Goal: Task Accomplishment & Management: Manage account settings

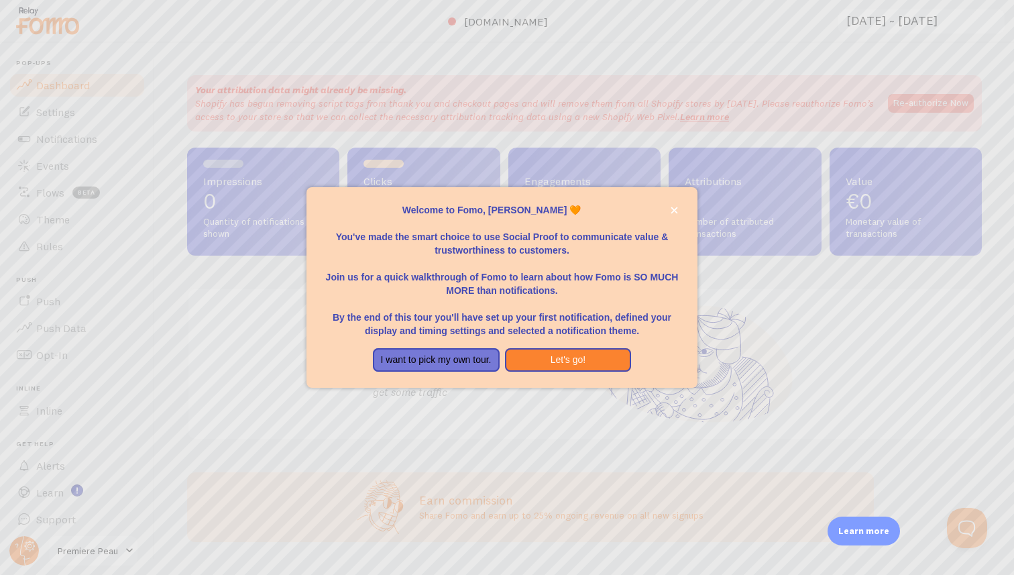
click at [939, 104] on div at bounding box center [507, 287] width 1014 height 575
click at [475, 358] on button "I want to pick my own tour." at bounding box center [436, 360] width 127 height 24
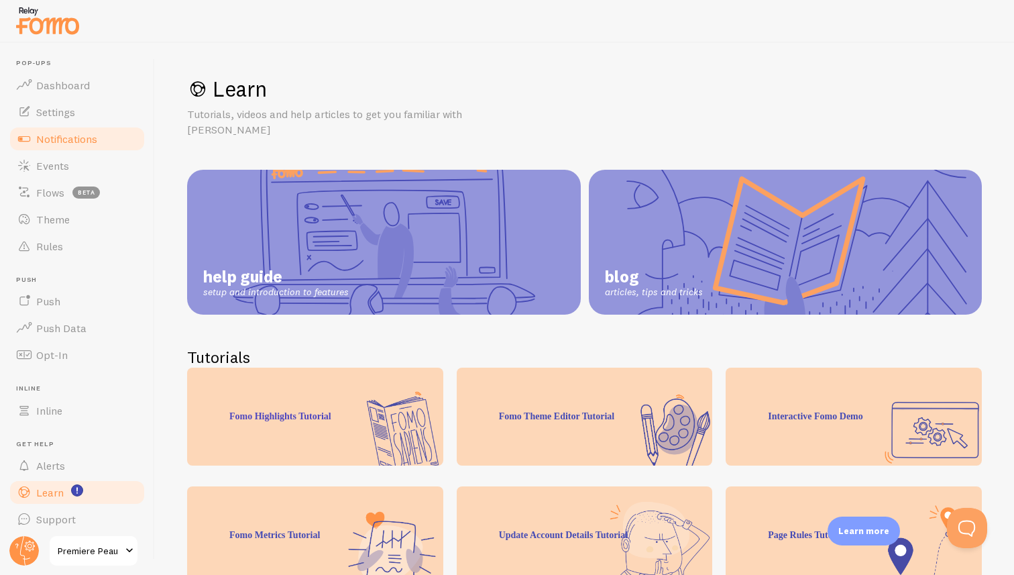
click at [62, 133] on span "Notifications" at bounding box center [66, 138] width 61 height 13
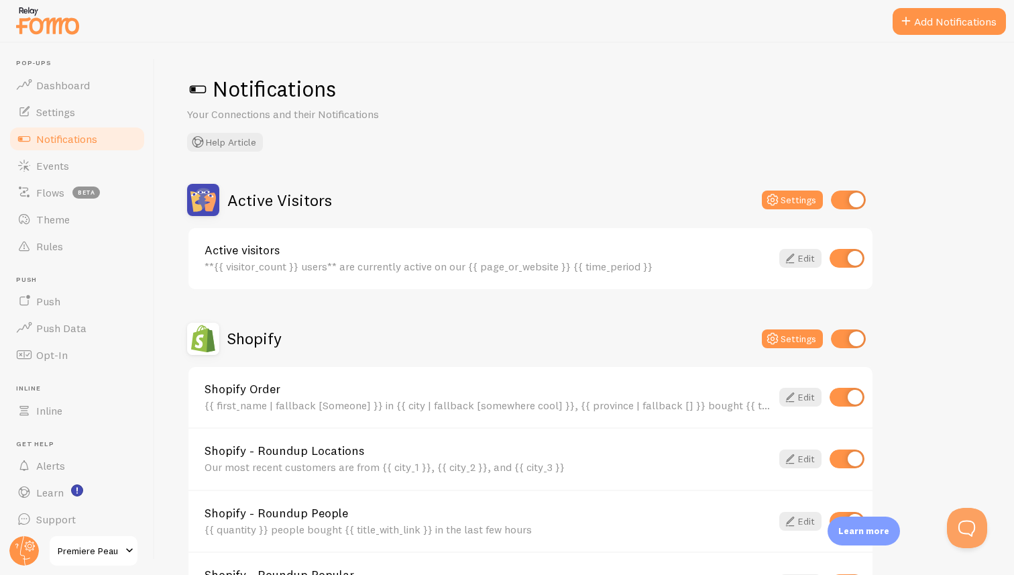
click at [445, 250] on link "Active visitors" at bounding box center [488, 250] width 567 height 12
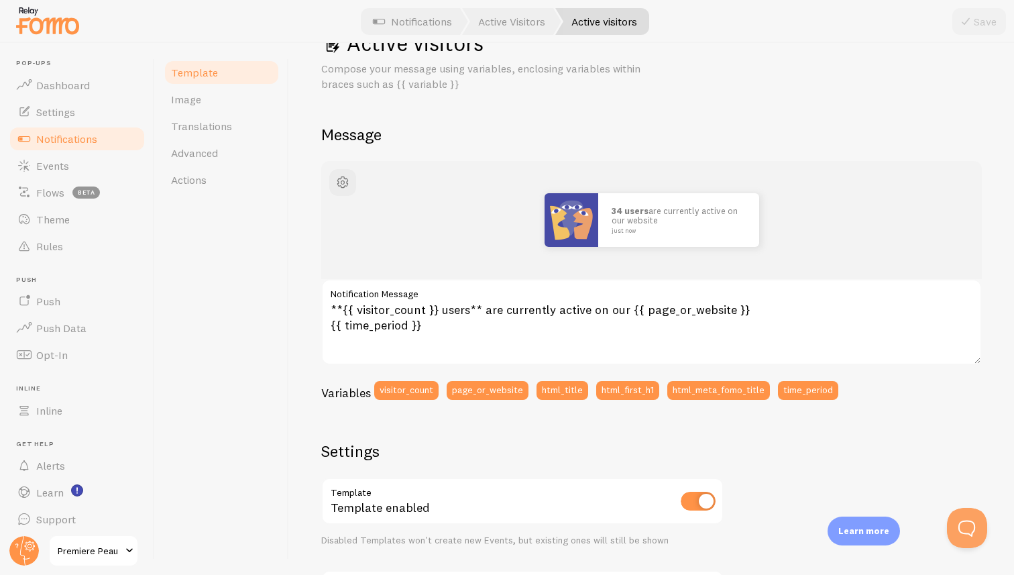
scroll to position [48, 0]
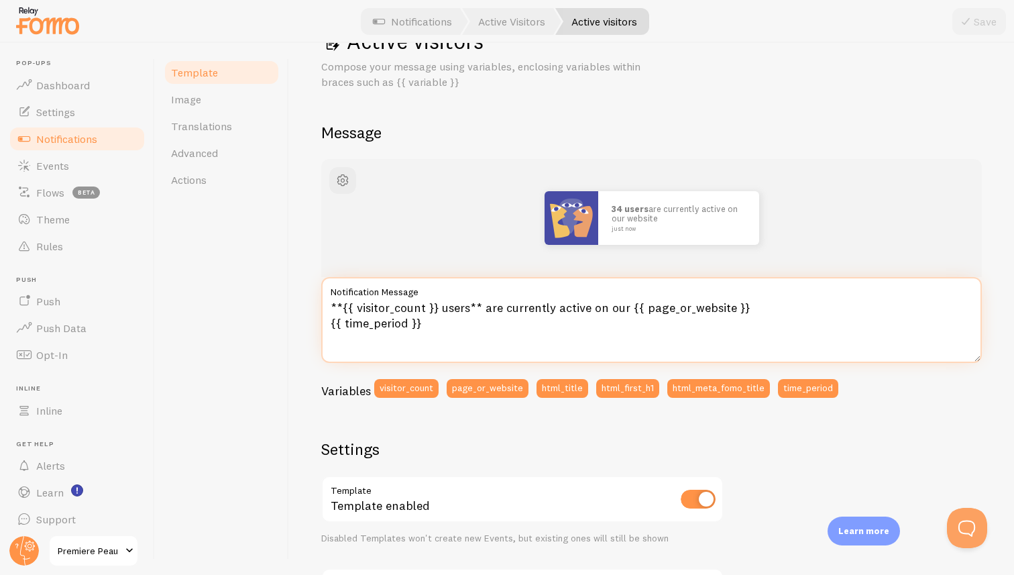
click at [340, 306] on textarea "**{{ visitor_count }} users** are currently active on our {{ page_or_website }}…" at bounding box center [651, 320] width 661 height 86
type textarea "**1{{ visitor_count }} users** are currently active on our {{ page_or_website }…"
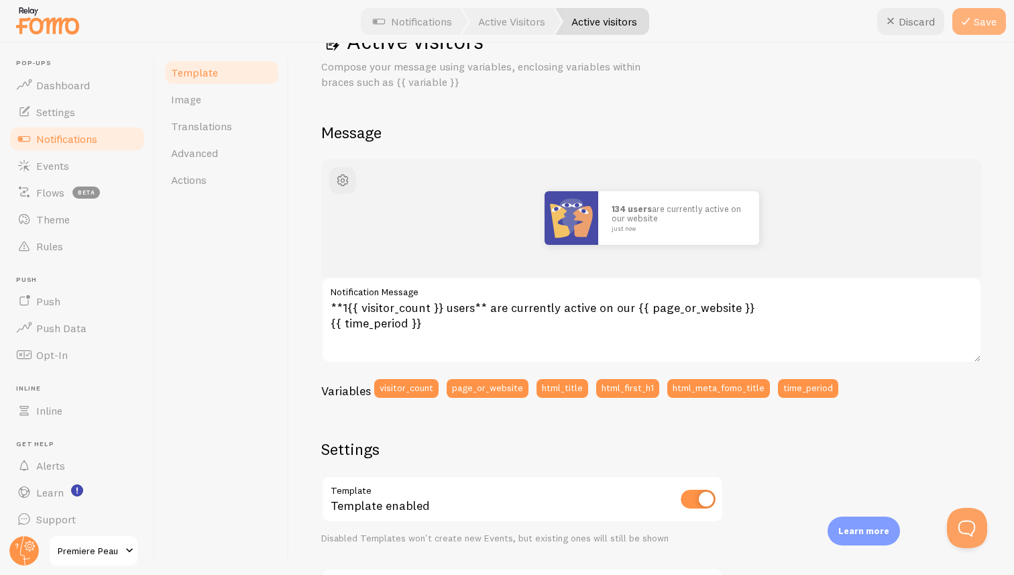
click at [990, 27] on button "Save" at bounding box center [980, 21] width 54 height 27
click at [66, 143] on span "Notifications" at bounding box center [66, 138] width 61 height 13
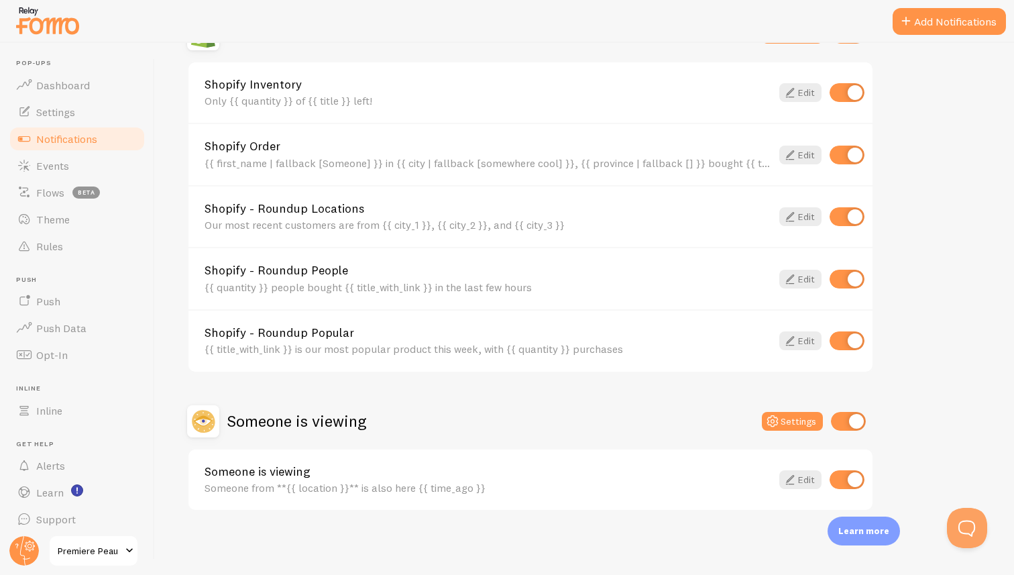
scroll to position [506, 0]
click at [48, 167] on span "Events" at bounding box center [52, 165] width 33 height 13
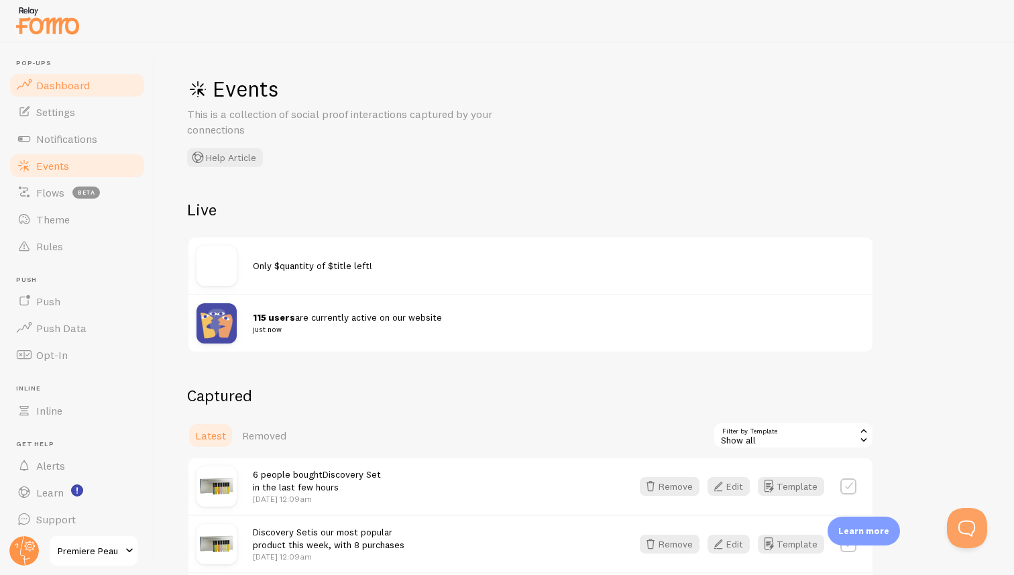
click at [74, 84] on span "Dashboard" at bounding box center [63, 84] width 54 height 13
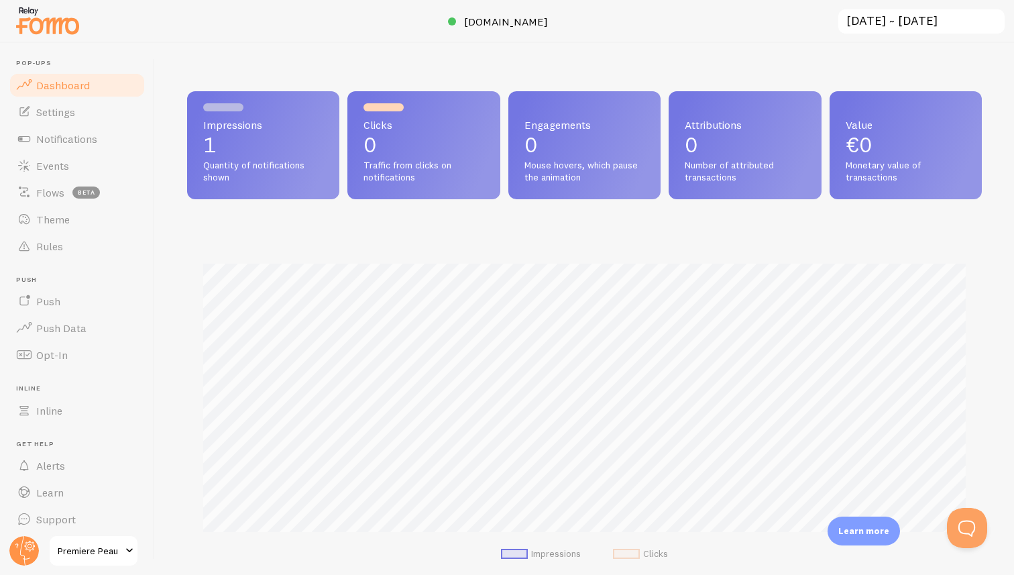
scroll to position [352, 795]
click at [66, 114] on span "Settings" at bounding box center [55, 111] width 39 height 13
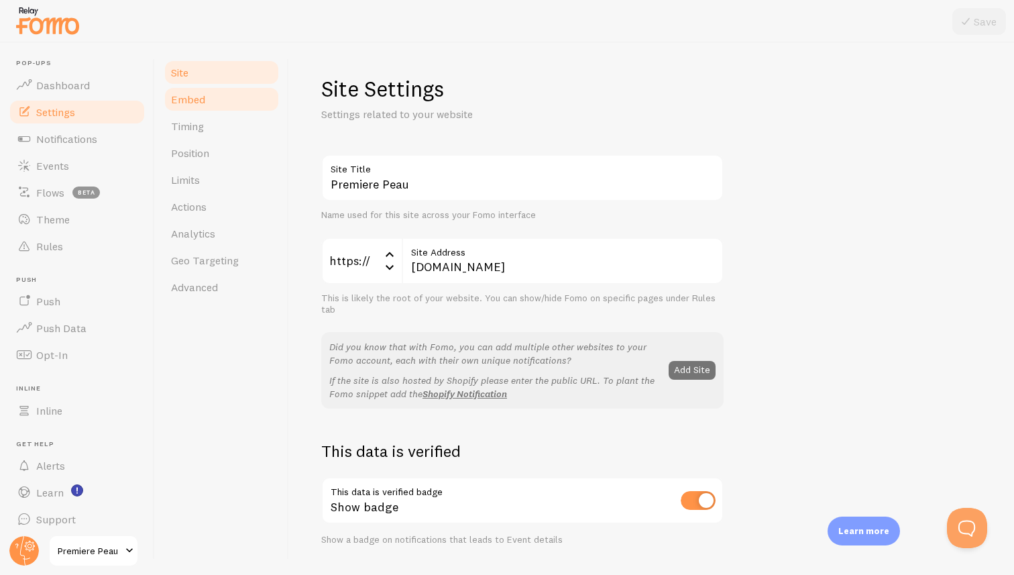
click at [187, 103] on span "Embed" at bounding box center [188, 99] width 34 height 13
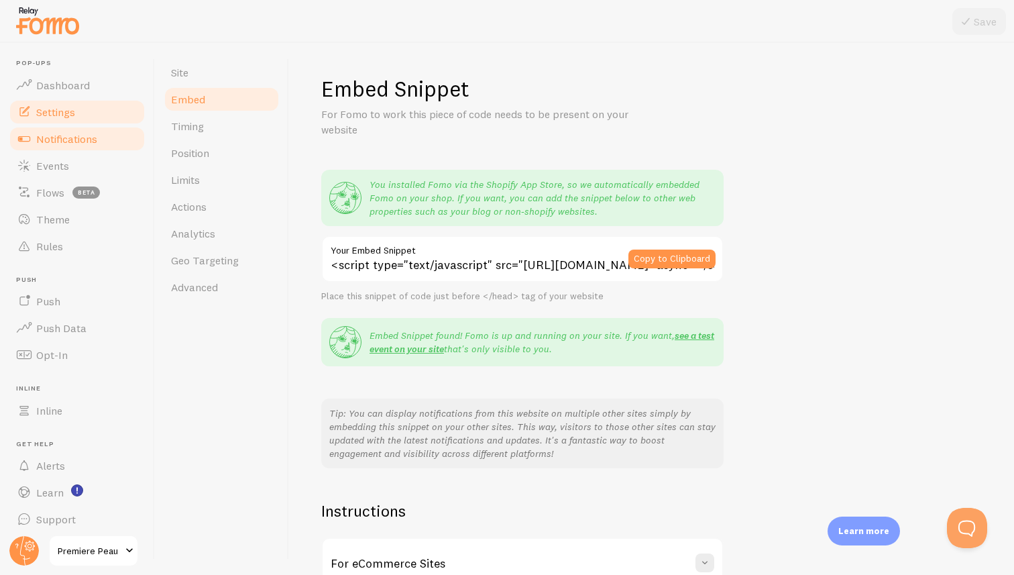
click at [70, 136] on span "Notifications" at bounding box center [66, 138] width 61 height 13
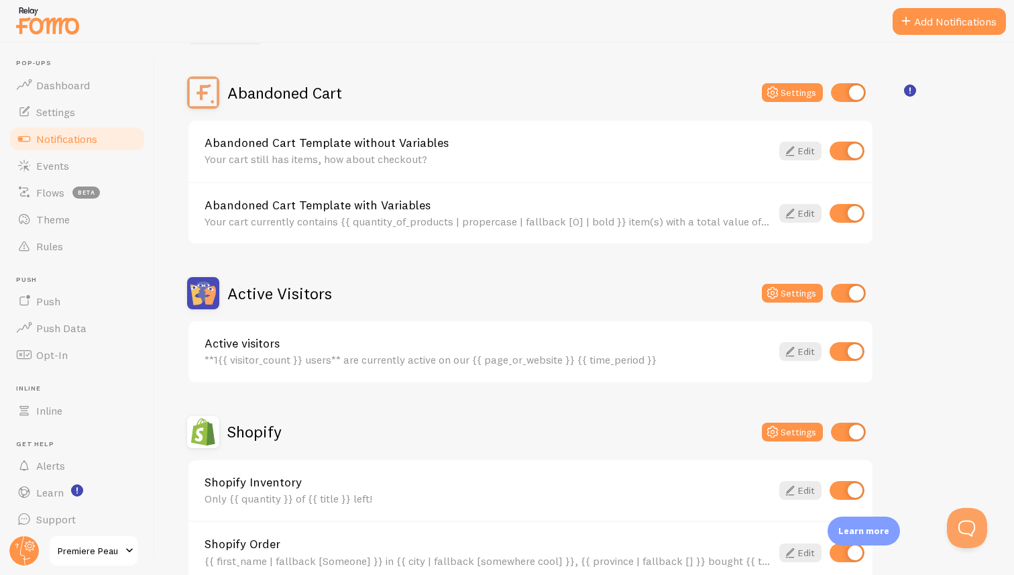
scroll to position [108, 0]
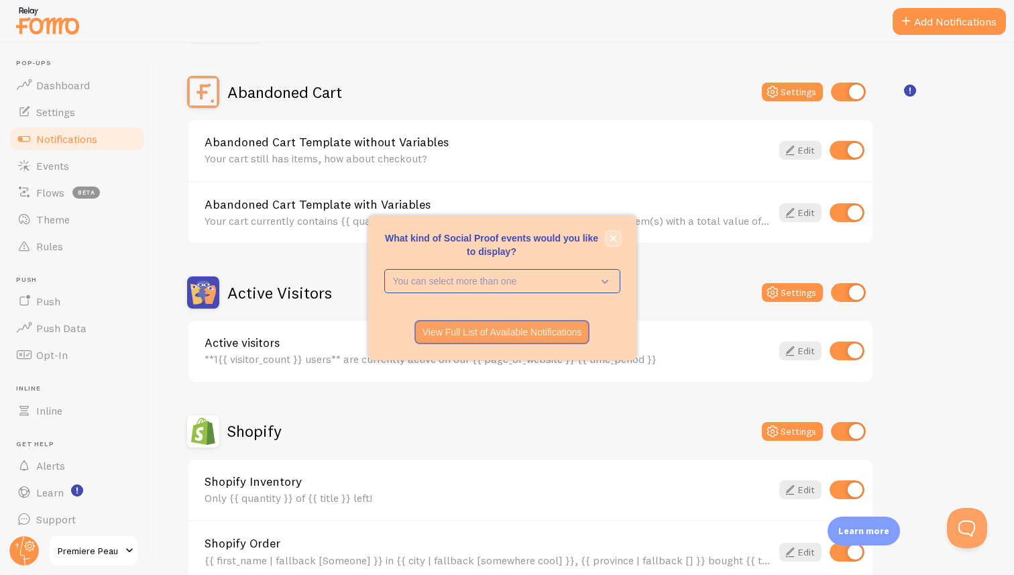
click at [616, 239] on icon "close," at bounding box center [613, 238] width 7 height 7
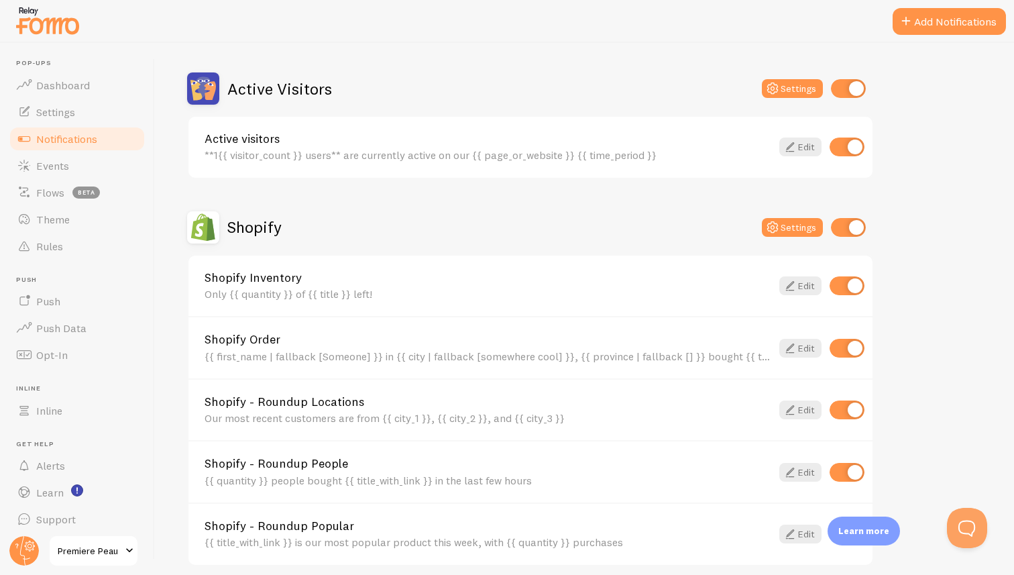
scroll to position [354, 0]
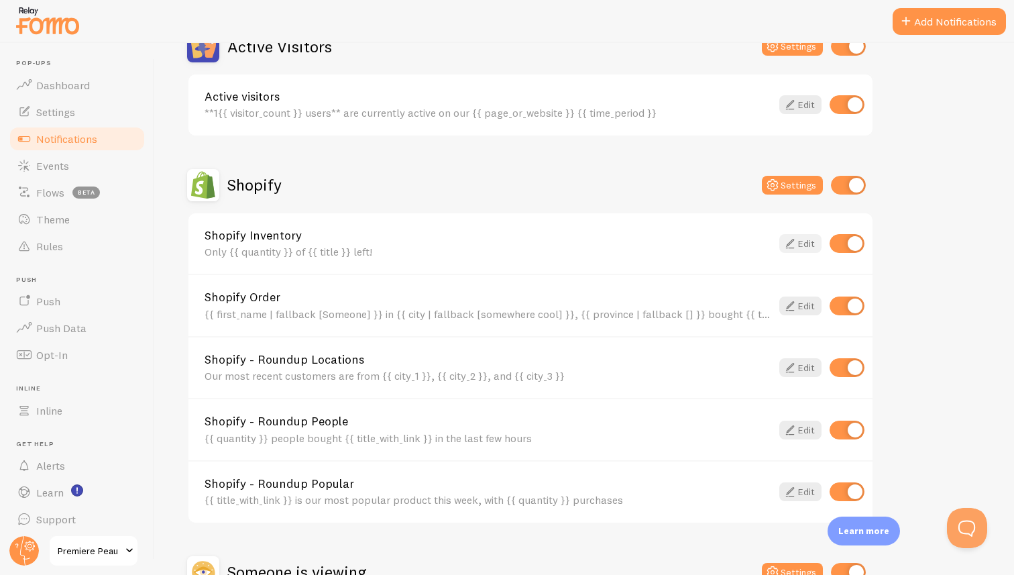
click at [799, 245] on link "Edit" at bounding box center [800, 243] width 42 height 19
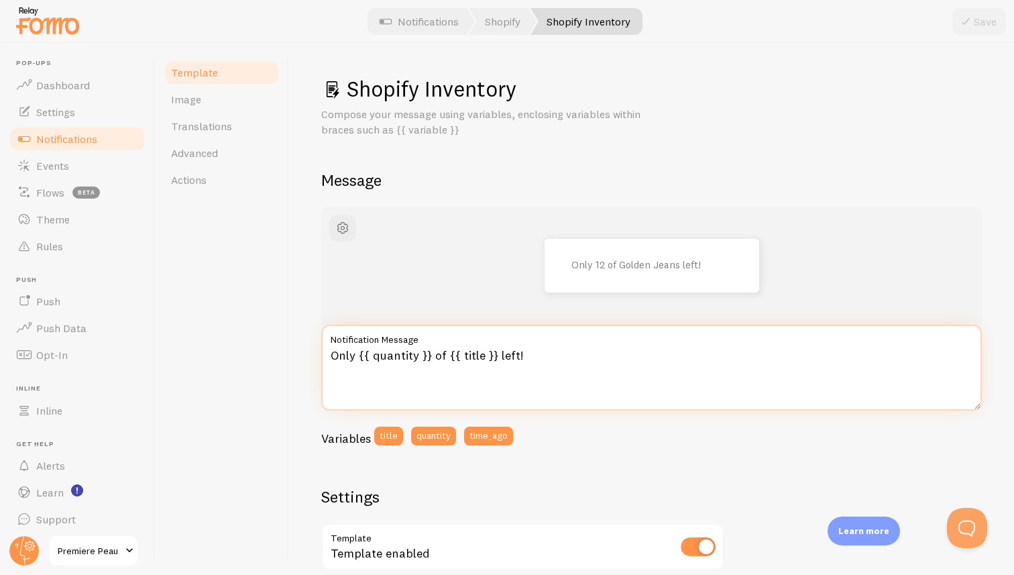
click at [541, 359] on textarea "Only {{ quantity }} of {{ title }} left!" at bounding box center [651, 368] width 661 height 86
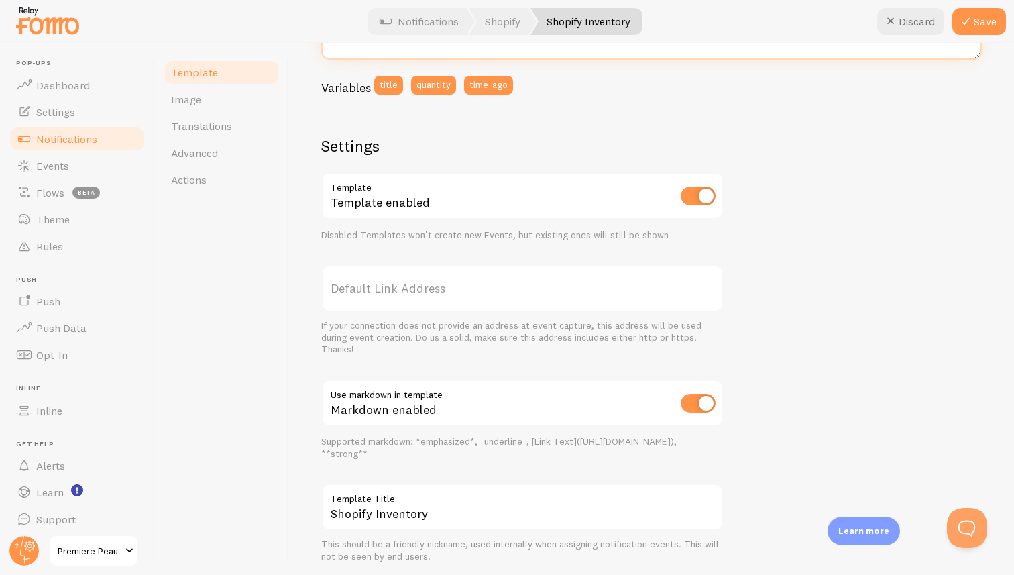
scroll to position [394, 0]
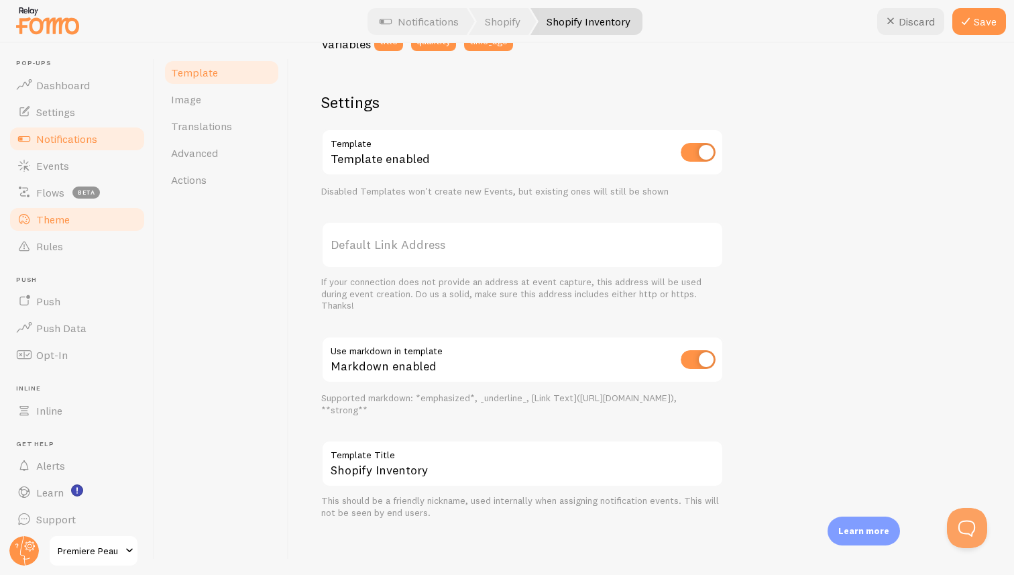
type textarea "Only {{ quantity }} of {{ title }} left."
click at [49, 217] on span "Theme" at bounding box center [53, 219] width 34 height 13
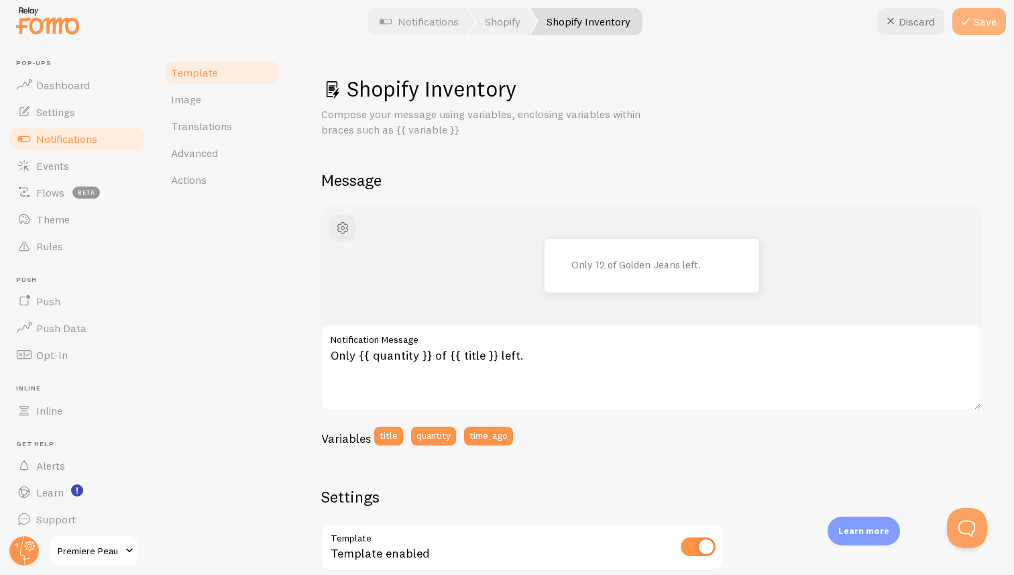
click at [976, 29] on button "Save" at bounding box center [980, 21] width 54 height 27
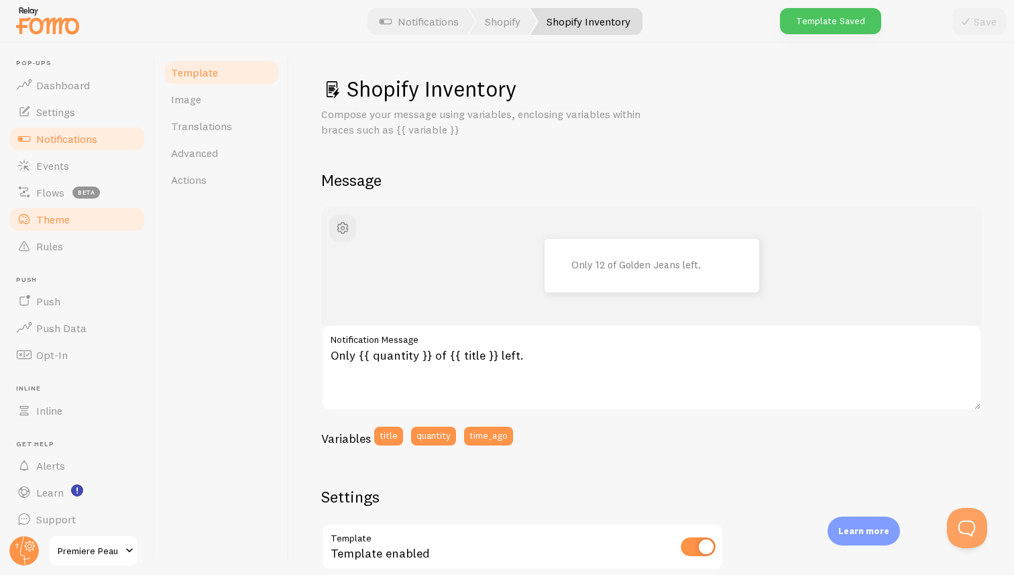
click at [62, 210] on link "Theme" at bounding box center [77, 219] width 138 height 27
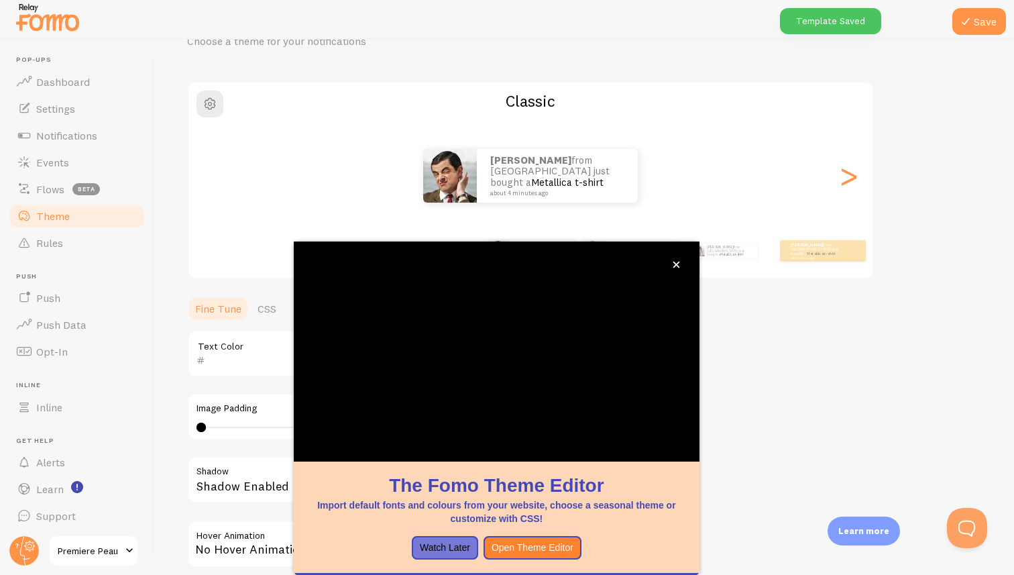
scroll to position [72, 0]
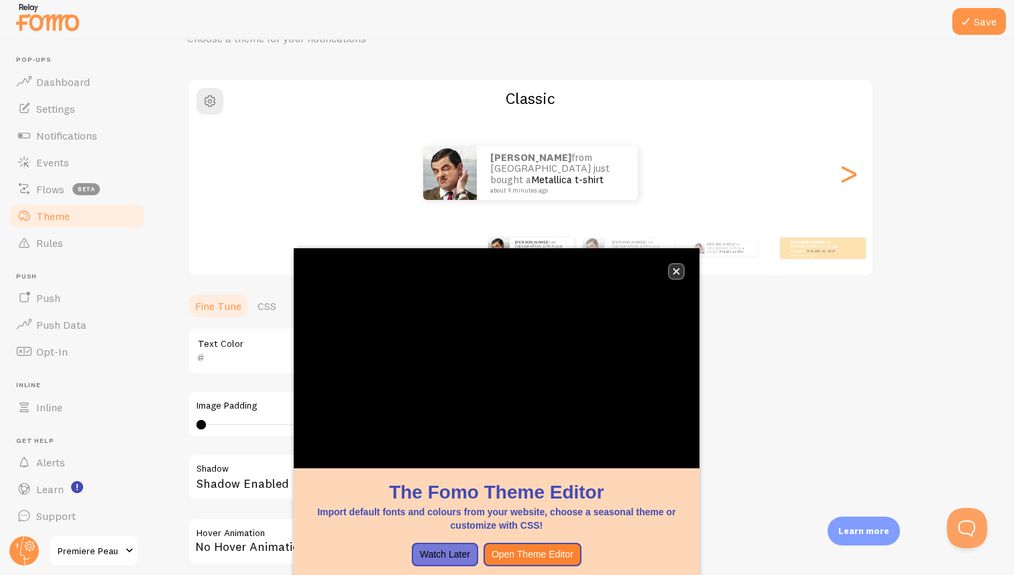
click at [676, 270] on icon "close," at bounding box center [676, 271] width 7 height 7
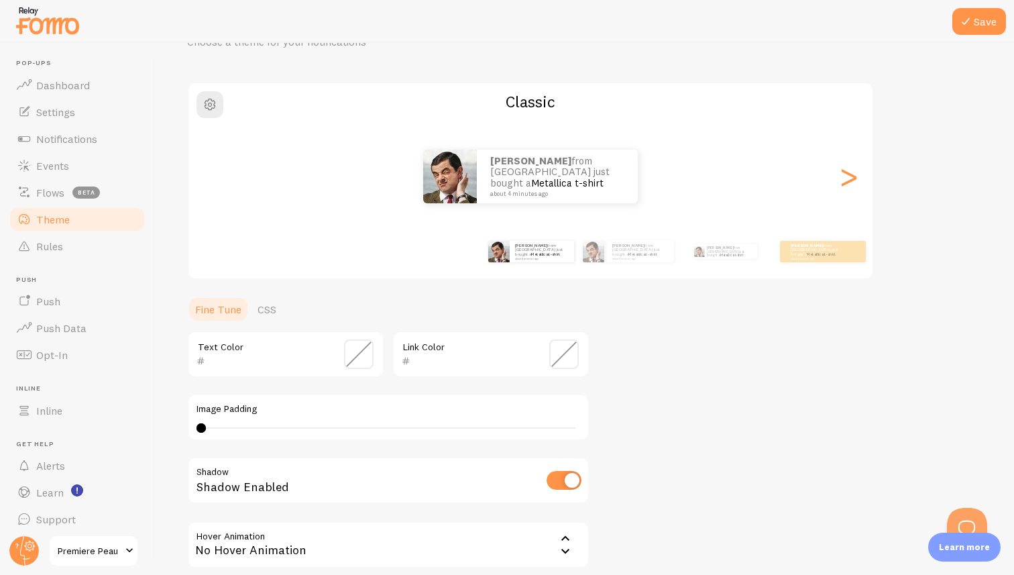
scroll to position [0, 0]
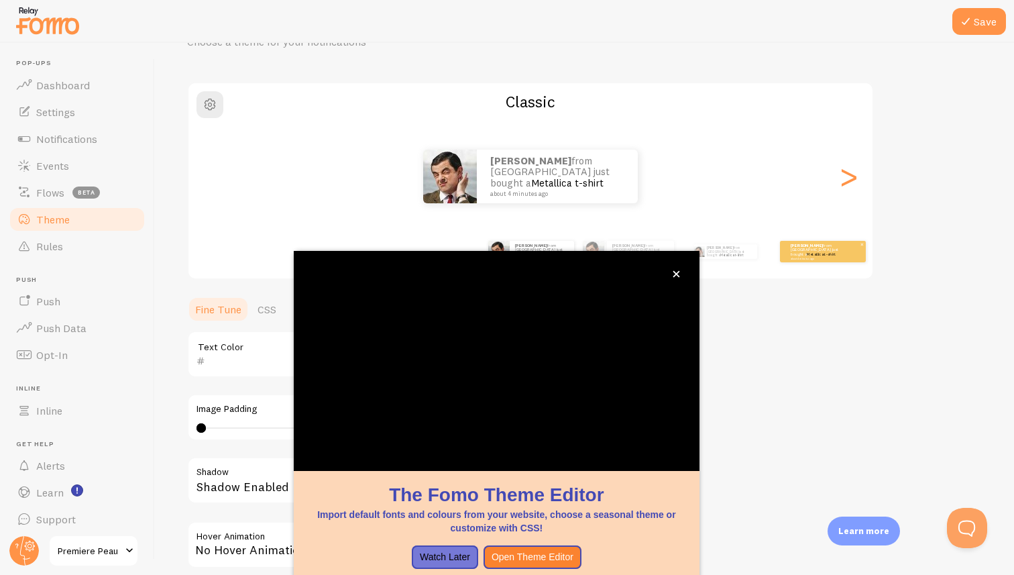
click at [810, 254] on link "Metallica t-shirt" at bounding box center [821, 254] width 29 height 5
click at [675, 273] on icon "close," at bounding box center [676, 274] width 7 height 7
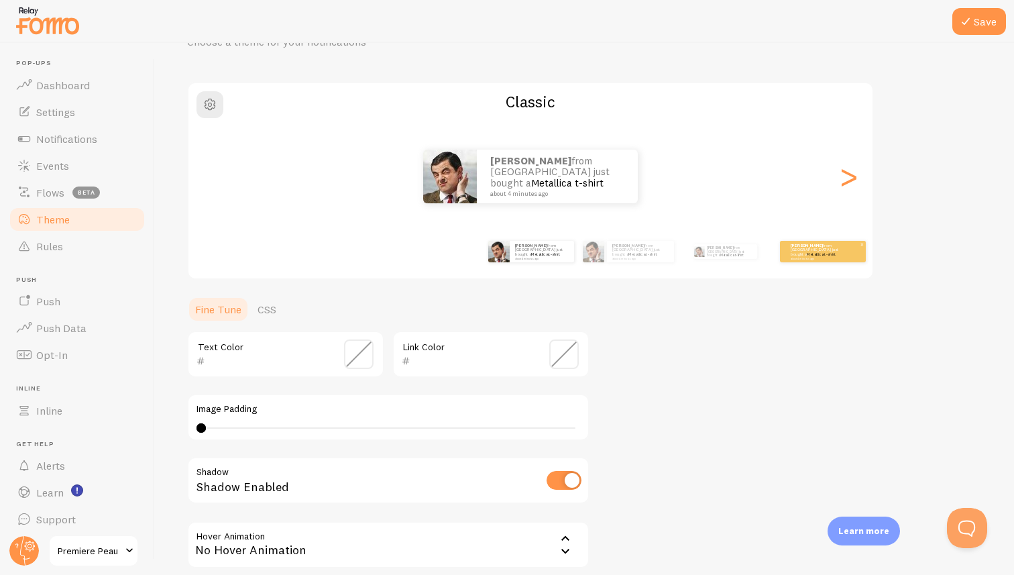
click at [806, 254] on p "[PERSON_NAME] from [GEOGRAPHIC_DATA] just bought a Metallica t-shirt about 4 mi…" at bounding box center [818, 251] width 54 height 17
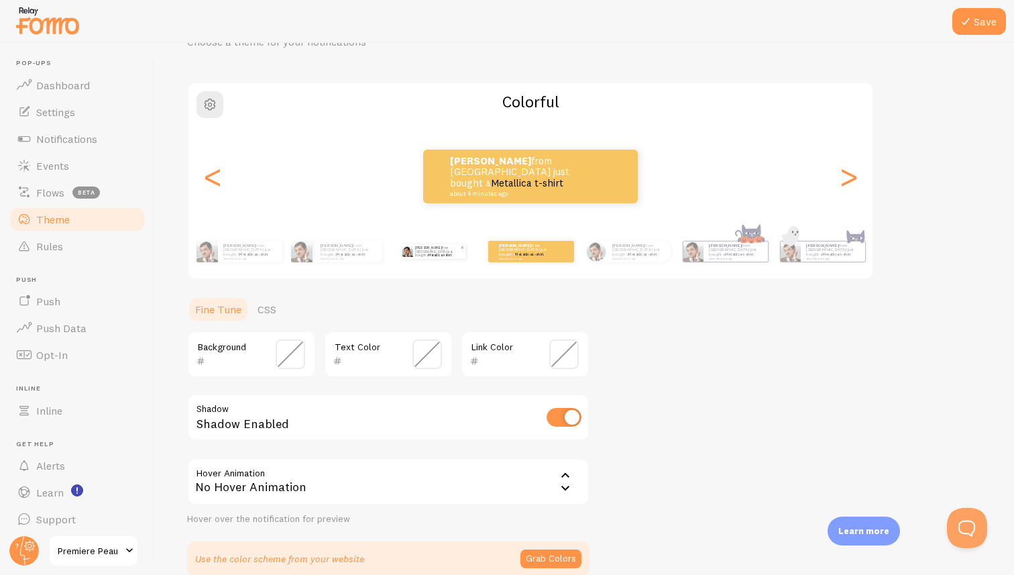
click at [429, 254] on link "Metallica t-shirt" at bounding box center [440, 255] width 23 height 4
click at [435, 248] on p "[PERSON_NAME] from [GEOGRAPHIC_DATA] just bought a Metallica t-shirt about 4 mi…" at bounding box center [437, 251] width 45 height 15
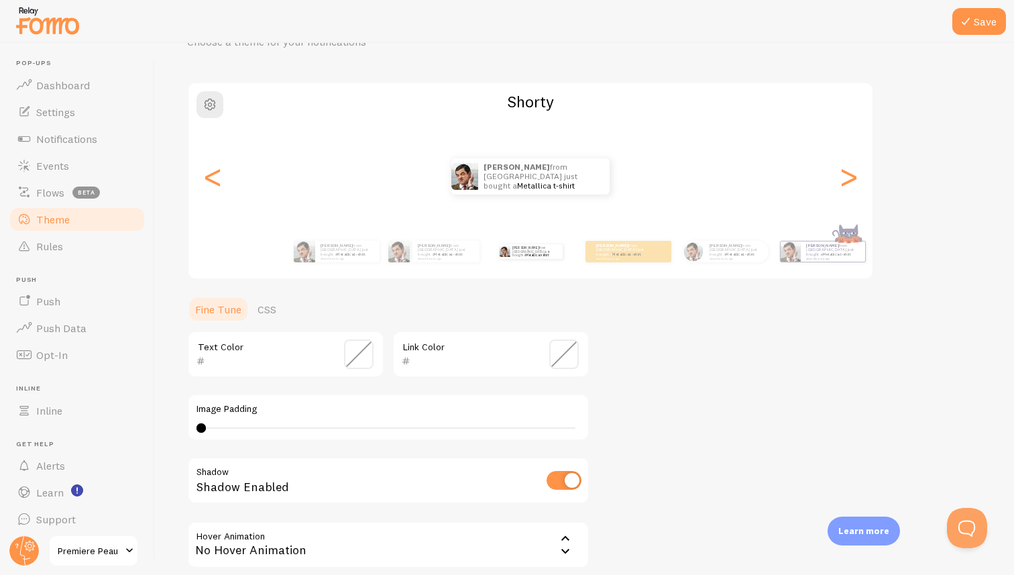
click at [354, 360] on span at bounding box center [359, 354] width 30 height 30
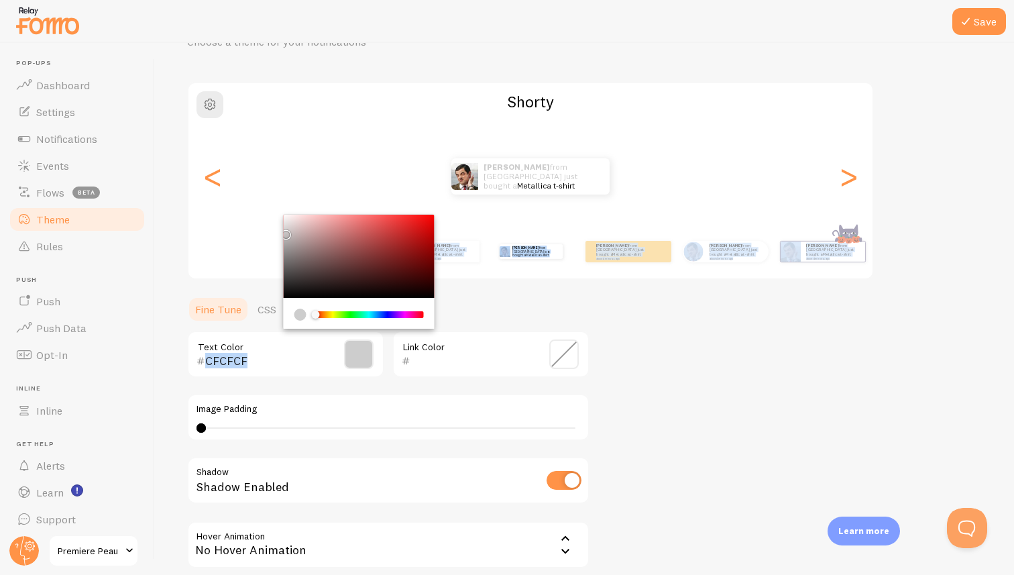
type input "CDCDCD"
drag, startPoint x: 321, startPoint y: 267, endPoint x: 243, endPoint y: 231, distance: 86.4
click at [243, 231] on div "Theme Choose a theme for your notifications [PERSON_NAME] from [GEOGRAPHIC_DATA…" at bounding box center [584, 321] width 795 height 637
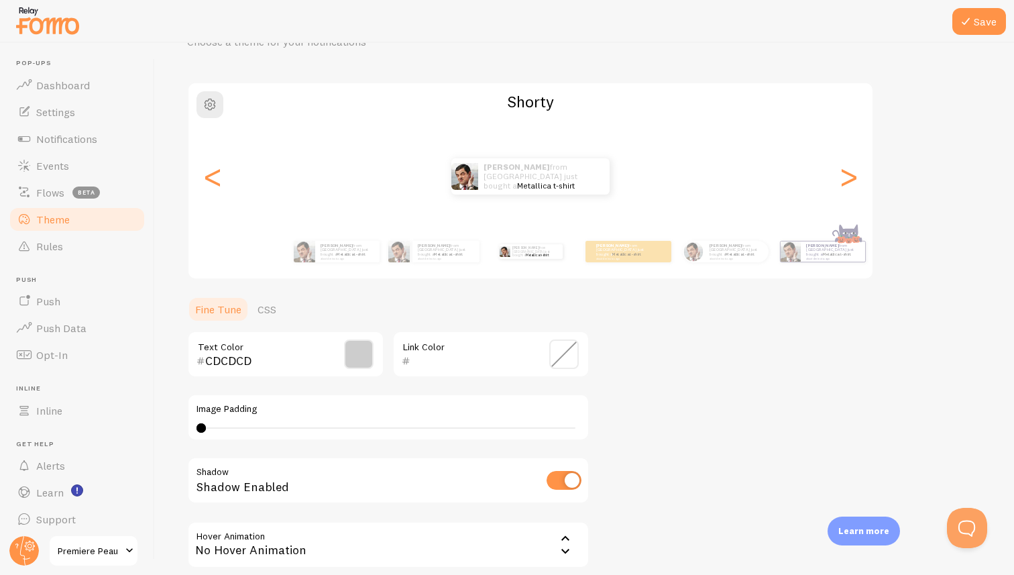
click at [559, 349] on span at bounding box center [564, 354] width 30 height 30
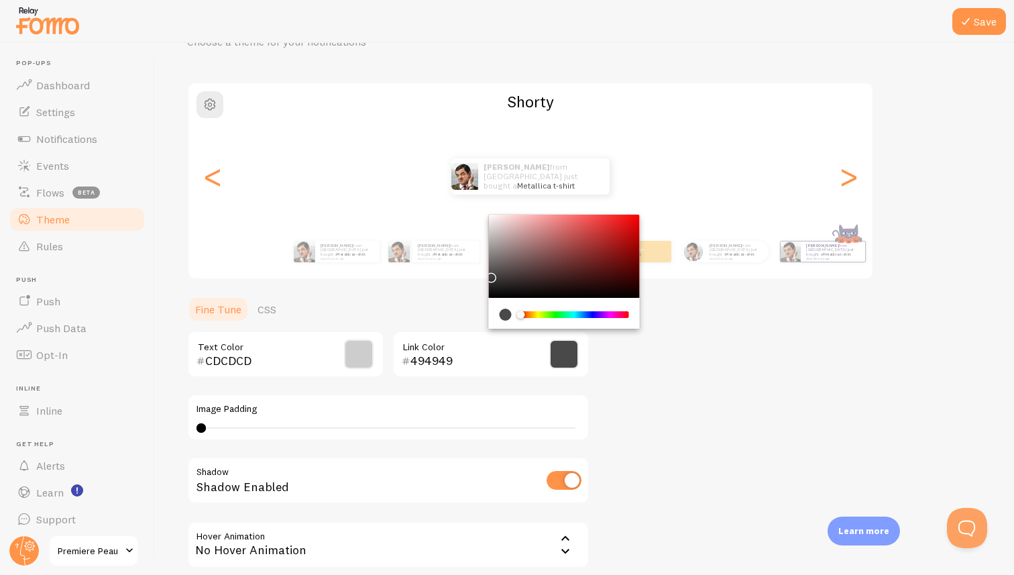
drag, startPoint x: 524, startPoint y: 274, endPoint x: 515, endPoint y: 299, distance: 27.2
click at [433, 274] on div "Theme Choose a theme for your notifications [PERSON_NAME] from [GEOGRAPHIC_DATA…" at bounding box center [584, 321] width 795 height 637
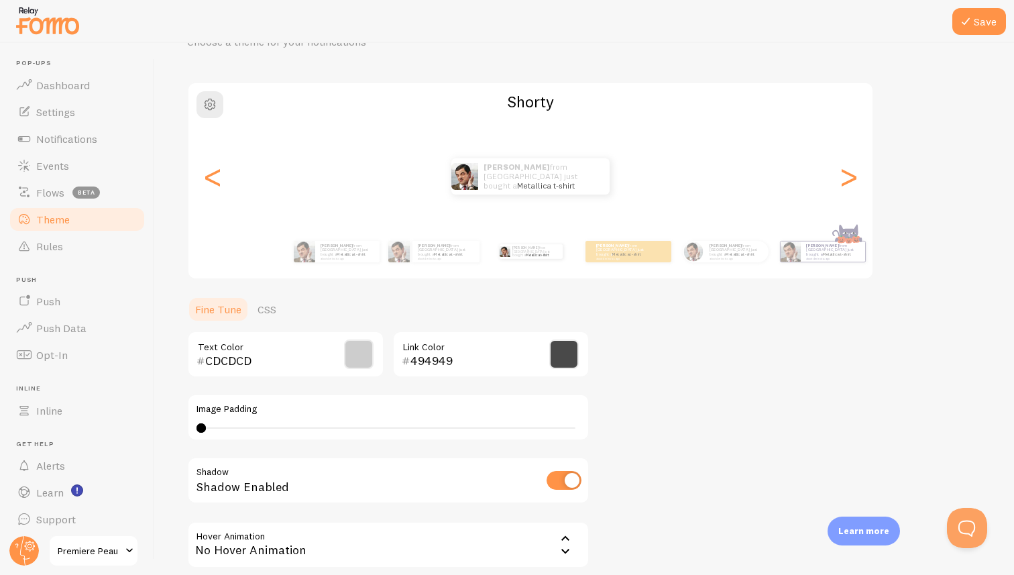
click at [563, 350] on span at bounding box center [564, 354] width 30 height 30
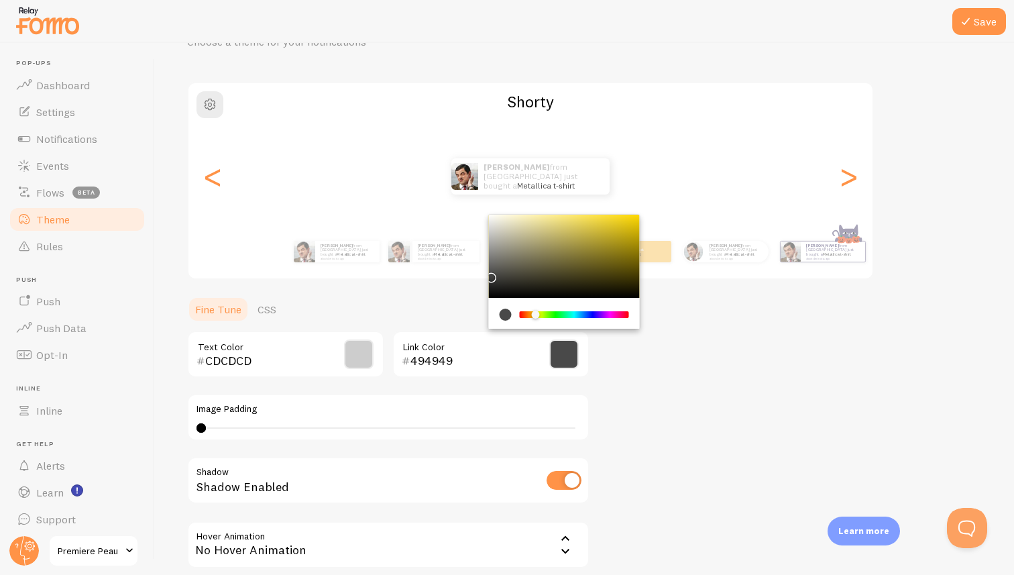
click at [536, 312] on div "Chrome color picker" at bounding box center [574, 314] width 107 height 7
drag, startPoint x: 591, startPoint y: 246, endPoint x: 534, endPoint y: 315, distance: 89.6
click at [625, 237] on div "Chrome color picker" at bounding box center [564, 256] width 151 height 83
type input "BA8E13"
click at [534, 314] on div "Chrome color picker" at bounding box center [534, 315] width 8 height 8
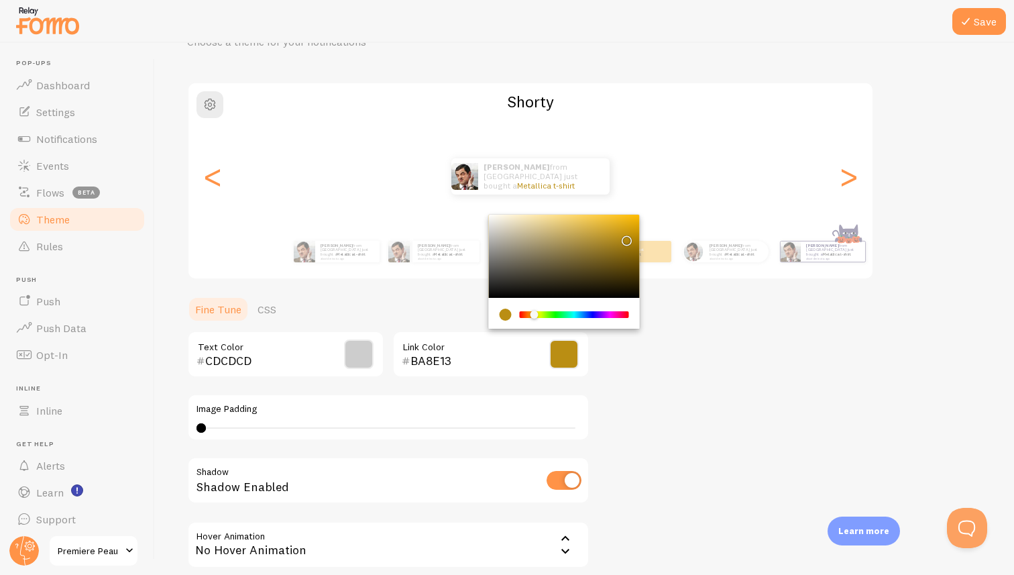
click at [673, 397] on div "Theme Choose a theme for your notifications [PERSON_NAME] from [GEOGRAPHIC_DATA…" at bounding box center [584, 321] width 795 height 637
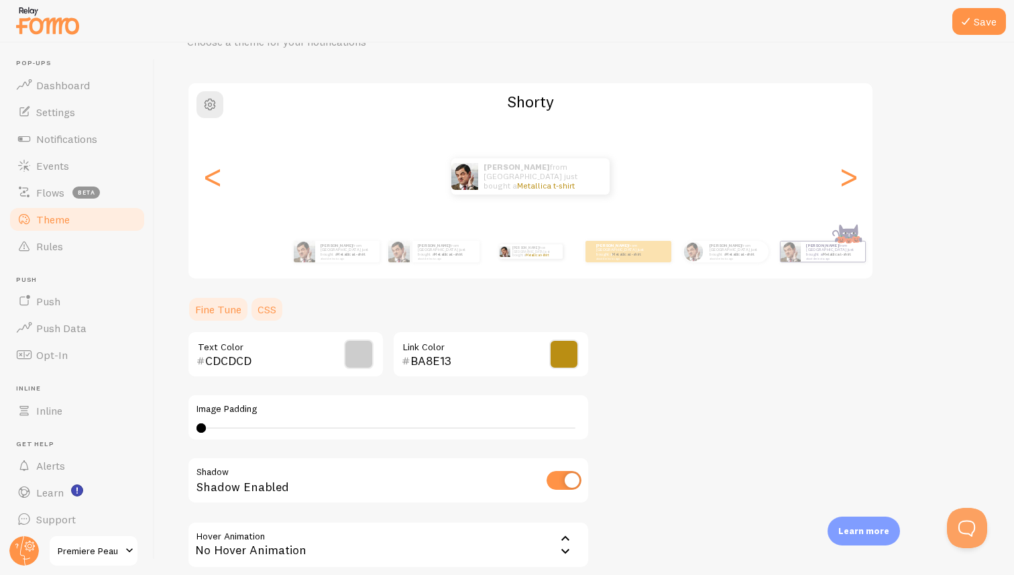
click at [262, 309] on link "CSS" at bounding box center [267, 309] width 35 height 27
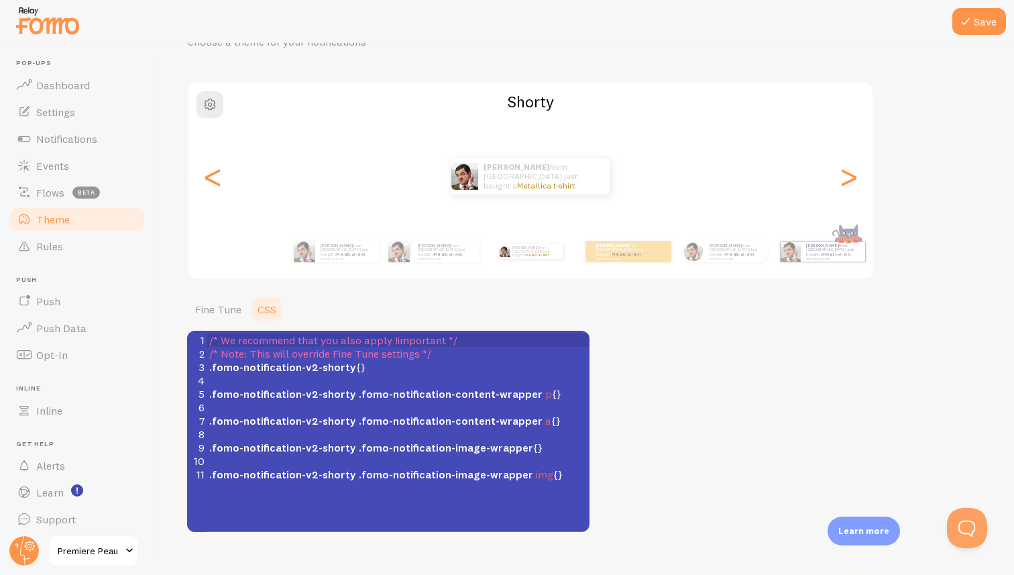
click at [334, 421] on span ".fomo-notification-v2-shorty" at bounding box center [282, 420] width 147 height 13
type textarea "/* We recommend that you also apply !important */ /* Note: This will override F…"
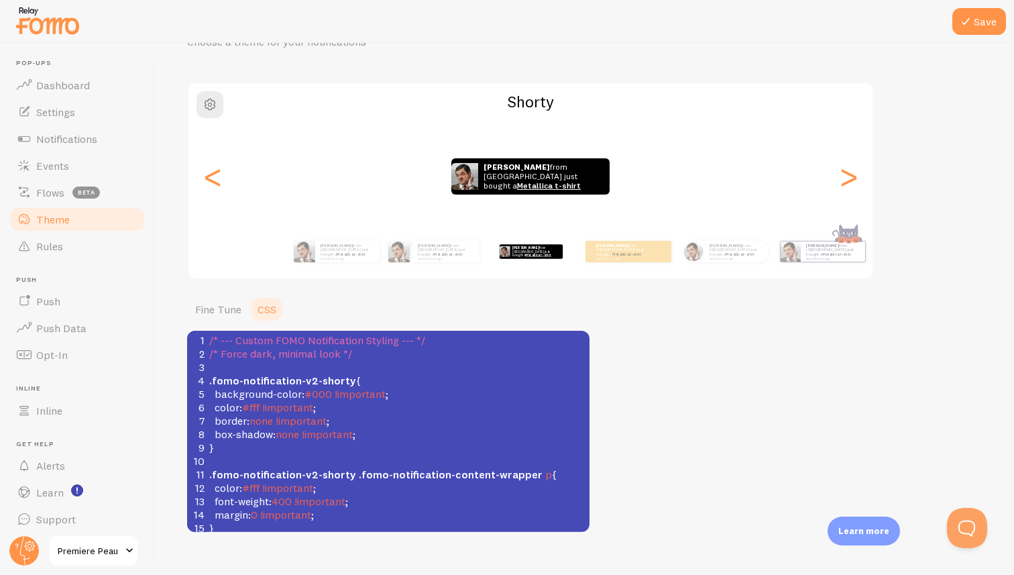
scroll to position [233, 0]
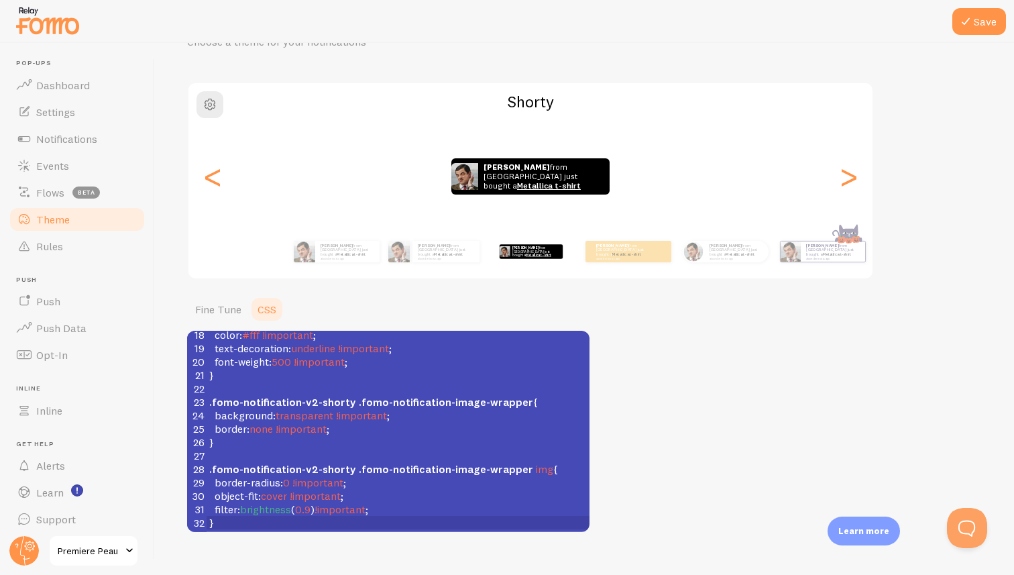
click at [648, 335] on div "Theme Choose a theme for your notifications [PERSON_NAME] from [GEOGRAPHIC_DATA…" at bounding box center [584, 267] width 795 height 529
click at [225, 309] on link "Fine Tune" at bounding box center [218, 309] width 62 height 27
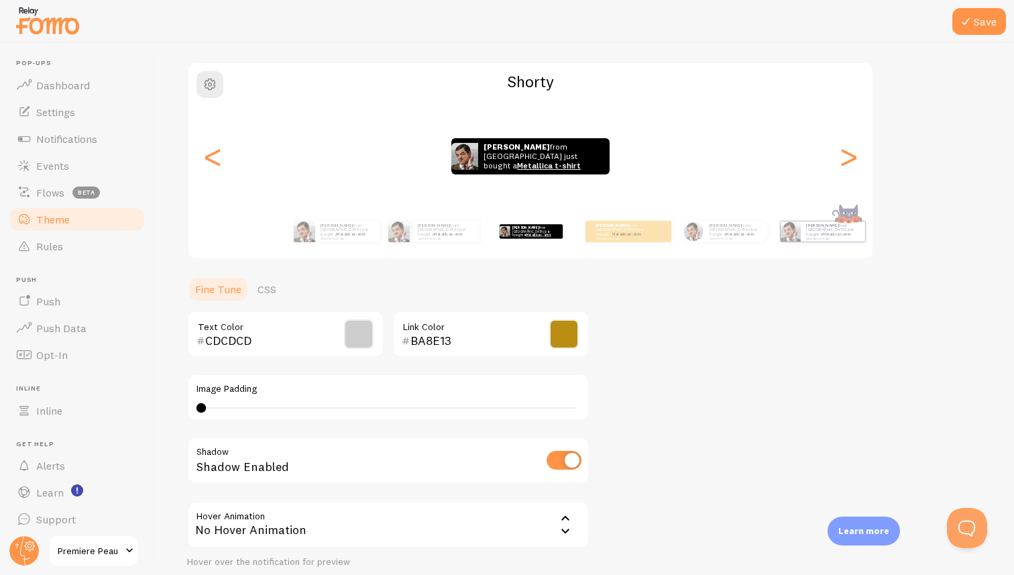
scroll to position [106, 0]
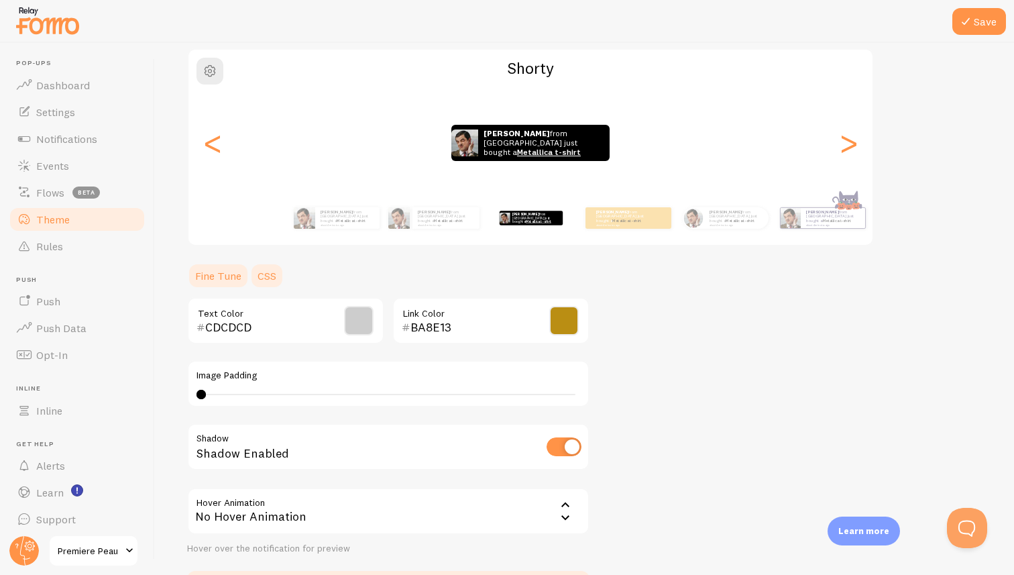
click at [271, 274] on link "CSS" at bounding box center [267, 275] width 35 height 27
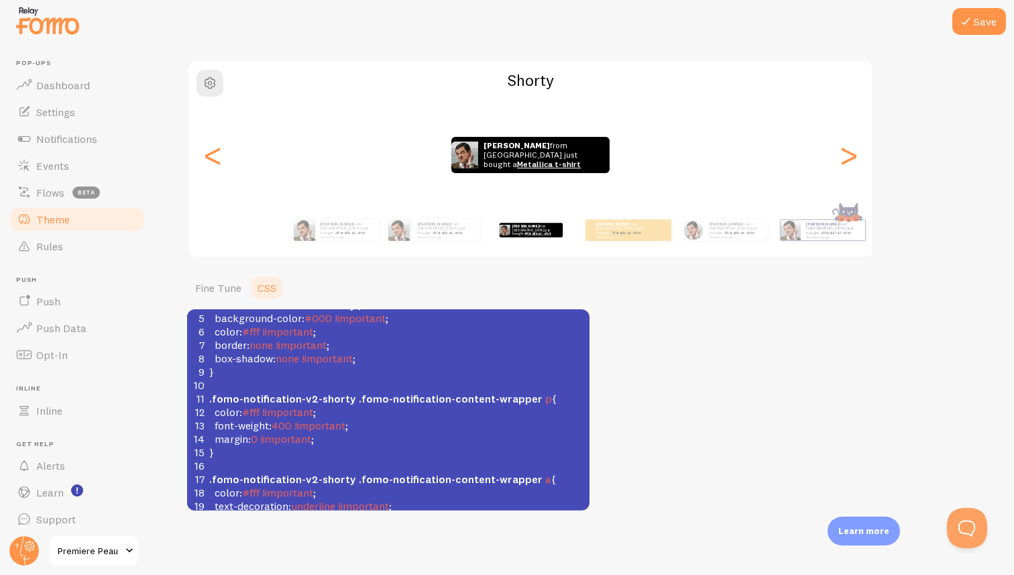
scroll to position [0, 0]
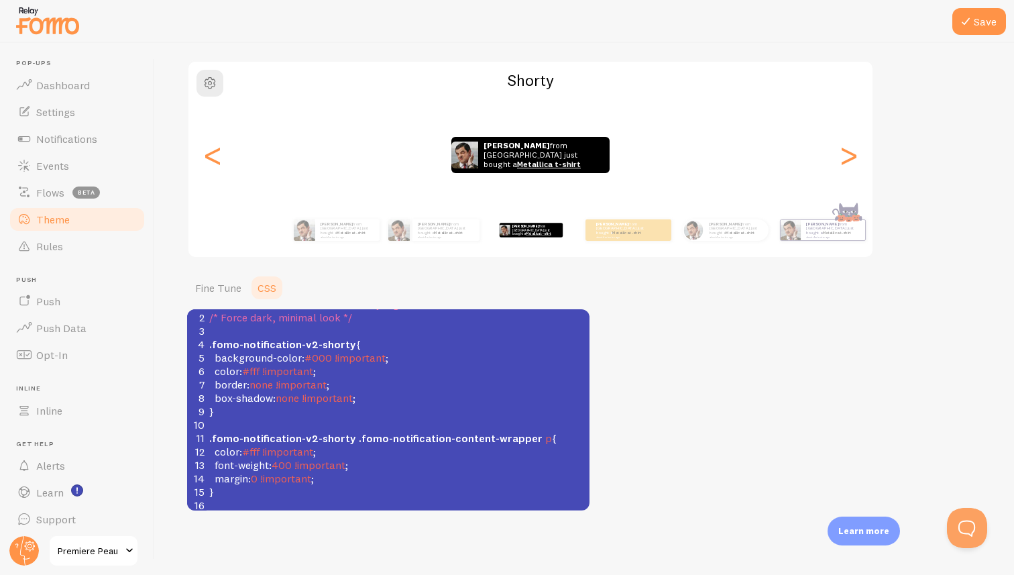
click at [379, 407] on pre "}" at bounding box center [398, 411] width 383 height 13
type textarea "/* We recommend that you also apply !important */ /* Note: This will override F…"
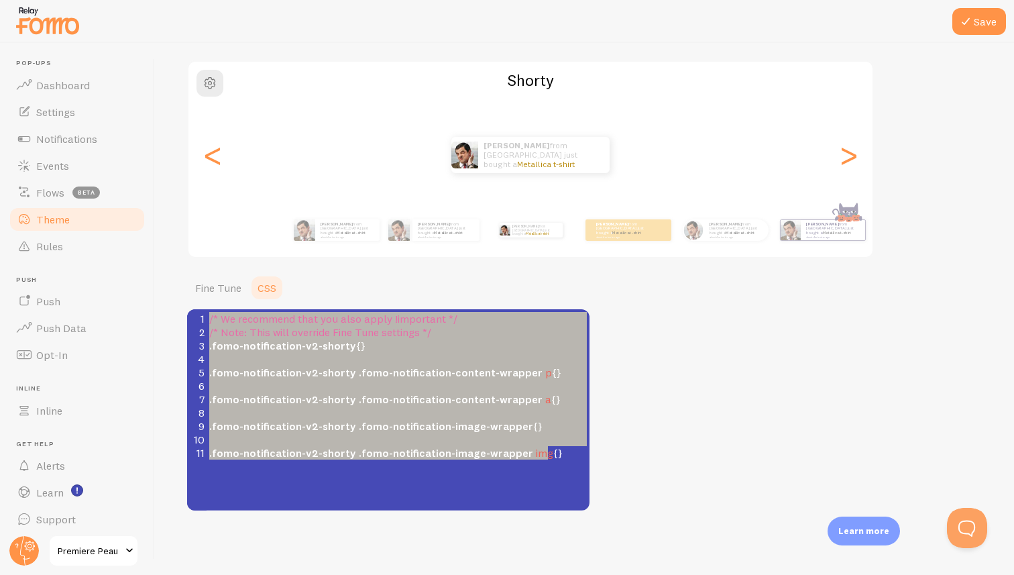
click at [345, 356] on pre "​" at bounding box center [398, 358] width 383 height 13
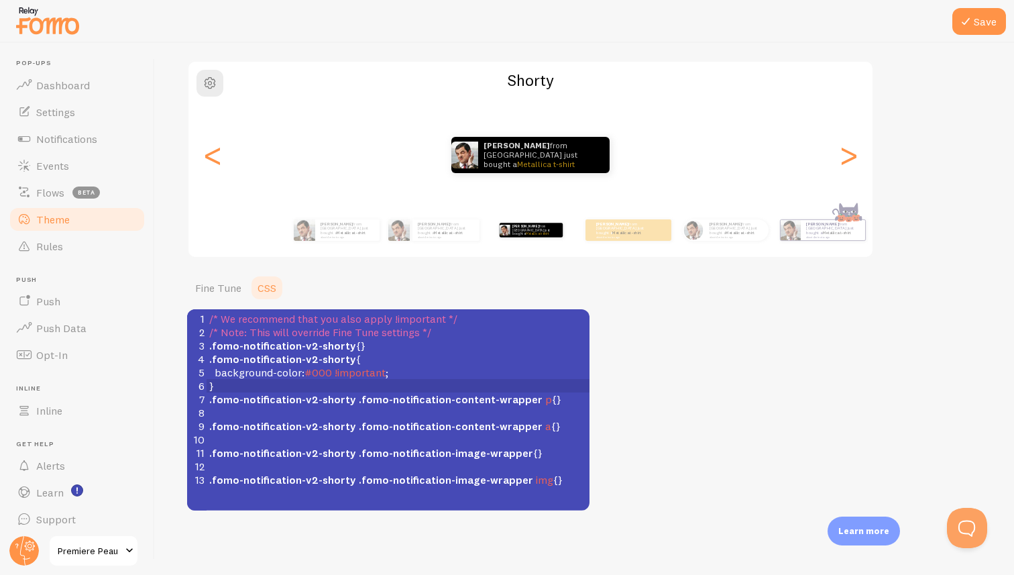
click at [431, 285] on ul "Fine Tune CSS" at bounding box center [388, 287] width 402 height 27
click at [208, 292] on link "Fine Tune" at bounding box center [218, 287] width 62 height 27
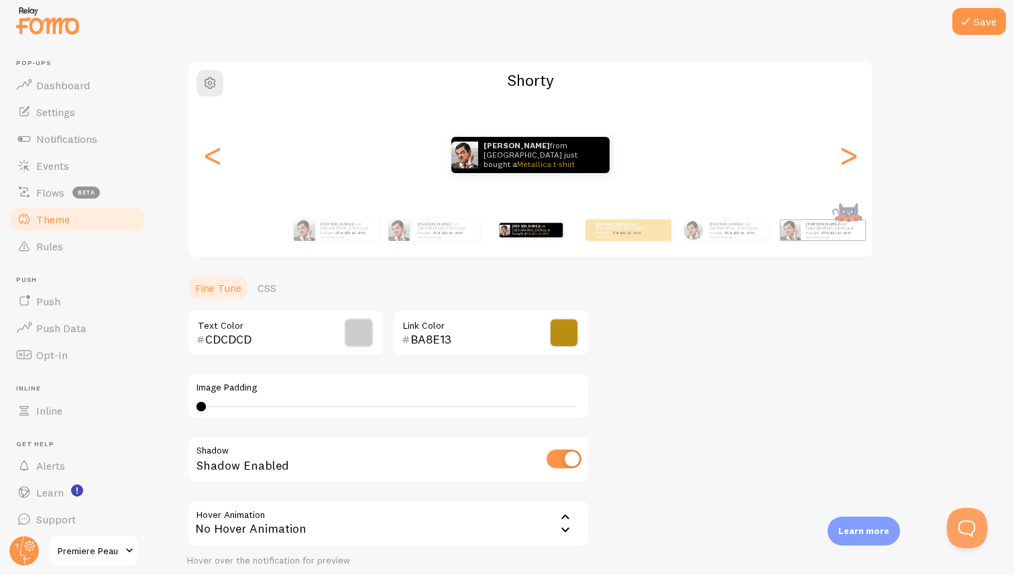
click at [364, 338] on span at bounding box center [359, 333] width 30 height 30
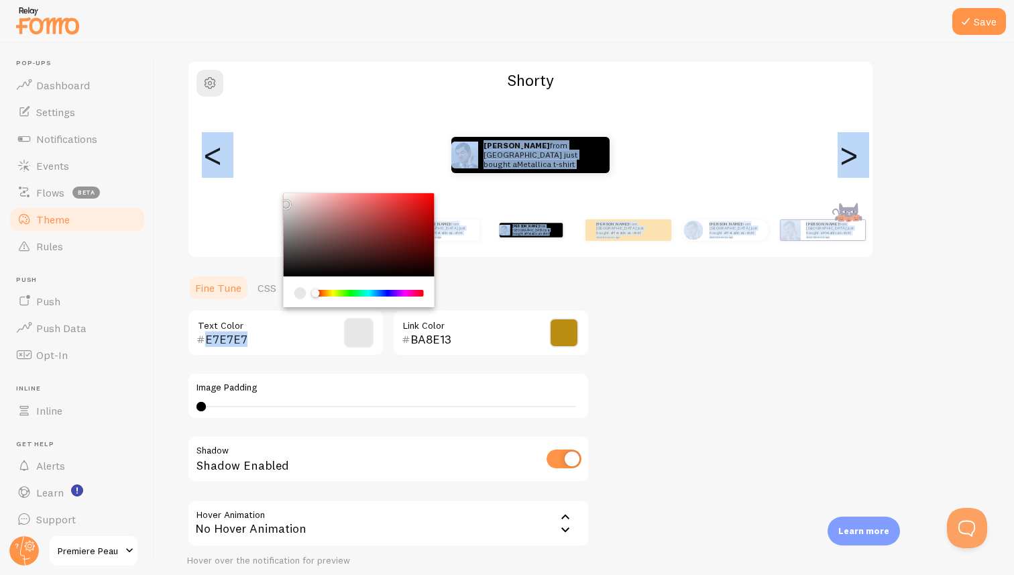
type input "E4E4E4"
drag, startPoint x: 276, startPoint y: 207, endPoint x: 271, endPoint y: 202, distance: 7.1
click at [271, 202] on div "Theme Choose a theme for your notifications [PERSON_NAME] from [GEOGRAPHIC_DATA…" at bounding box center [584, 299] width 795 height 637
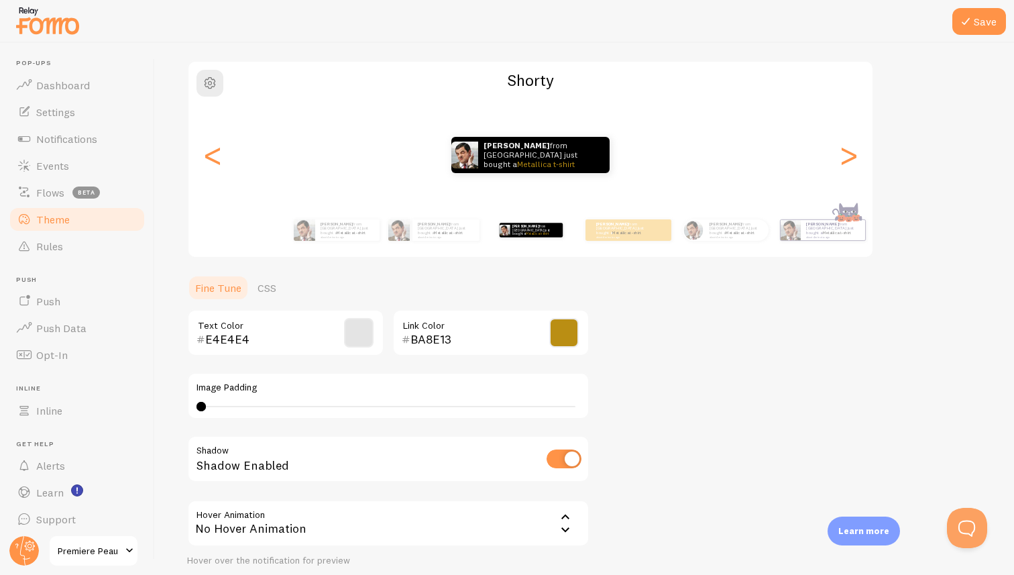
click at [612, 369] on div "Theme Choose a theme for your notifications [PERSON_NAME] from [GEOGRAPHIC_DATA…" at bounding box center [584, 299] width 795 height 637
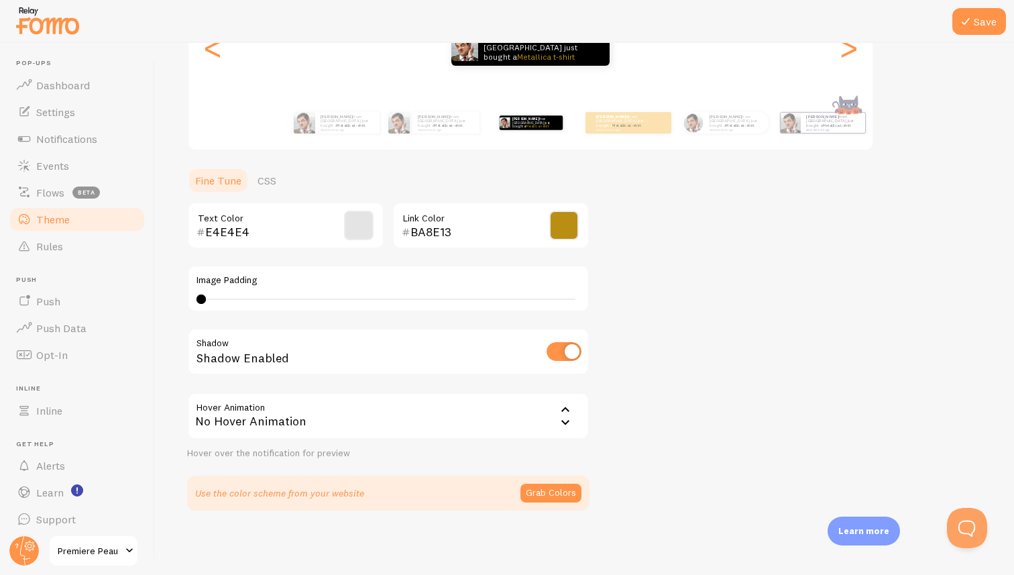
click at [541, 420] on div "No Hover Animation" at bounding box center [388, 415] width 402 height 47
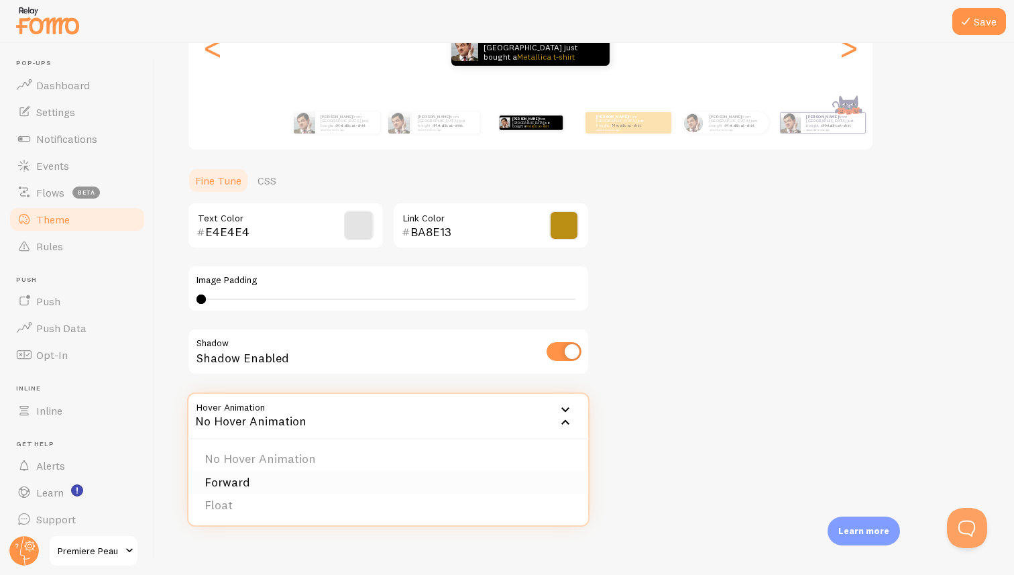
click at [239, 489] on li "Forward" at bounding box center [388, 482] width 400 height 23
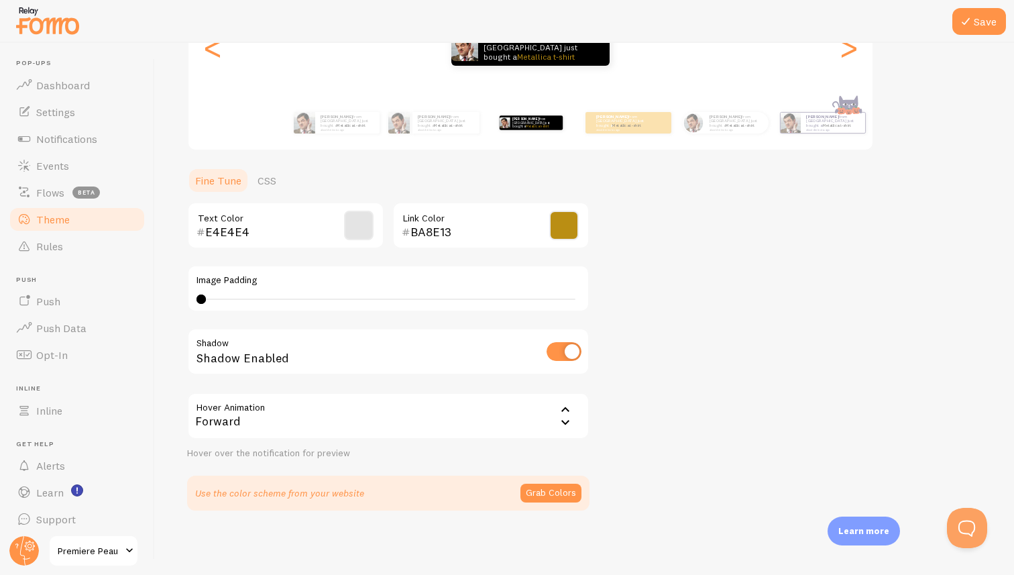
click at [297, 421] on div "Forward" at bounding box center [388, 415] width 402 height 47
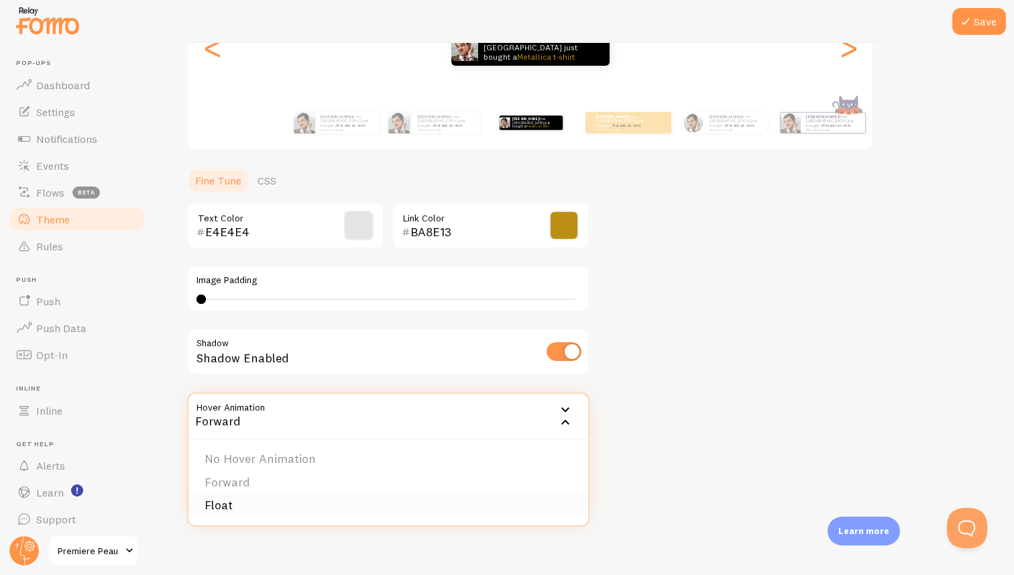
click at [229, 510] on li "Float" at bounding box center [388, 505] width 400 height 23
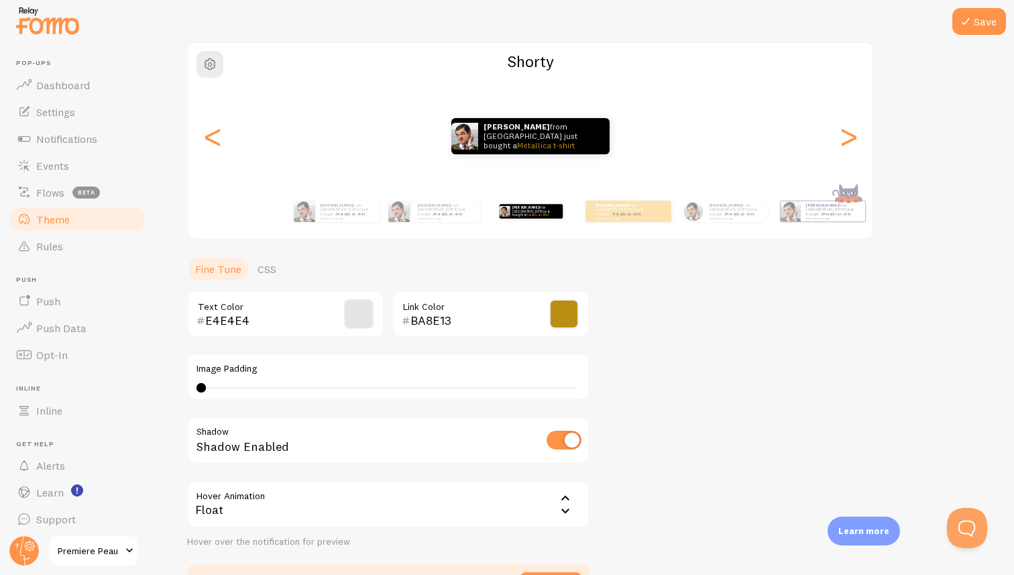
scroll to position [111, 0]
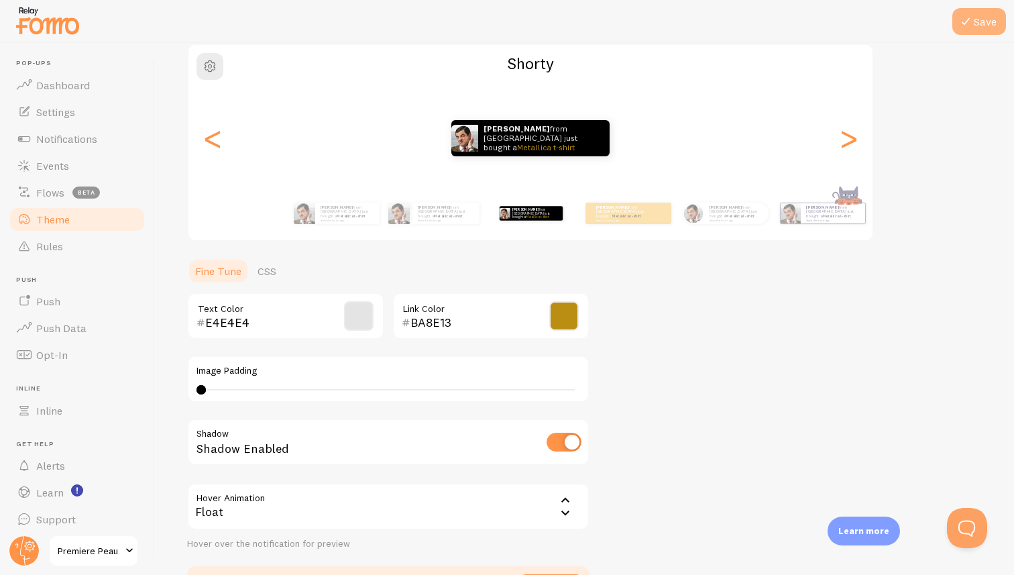
click at [973, 13] on icon at bounding box center [966, 21] width 16 height 16
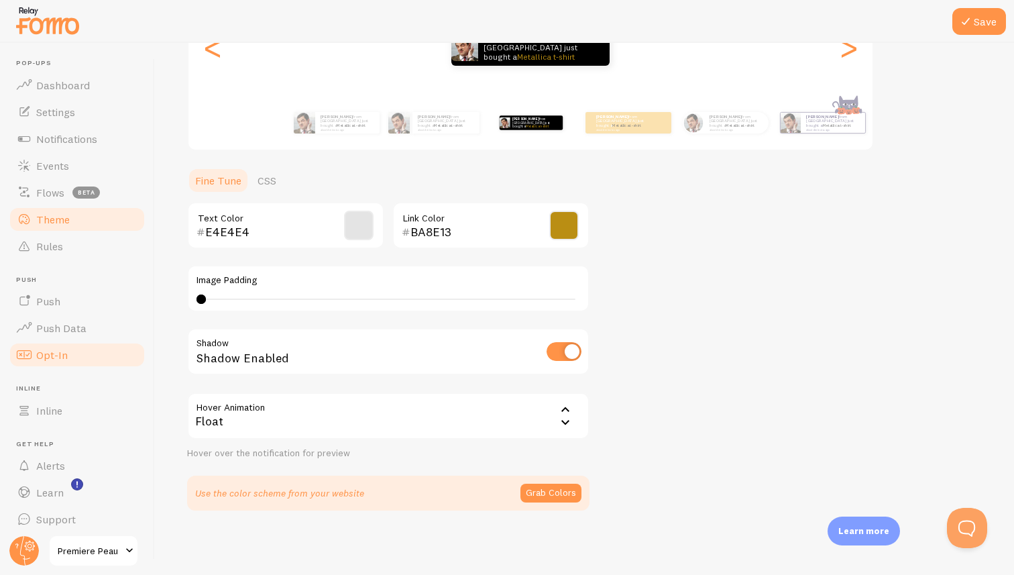
scroll to position [6, 0]
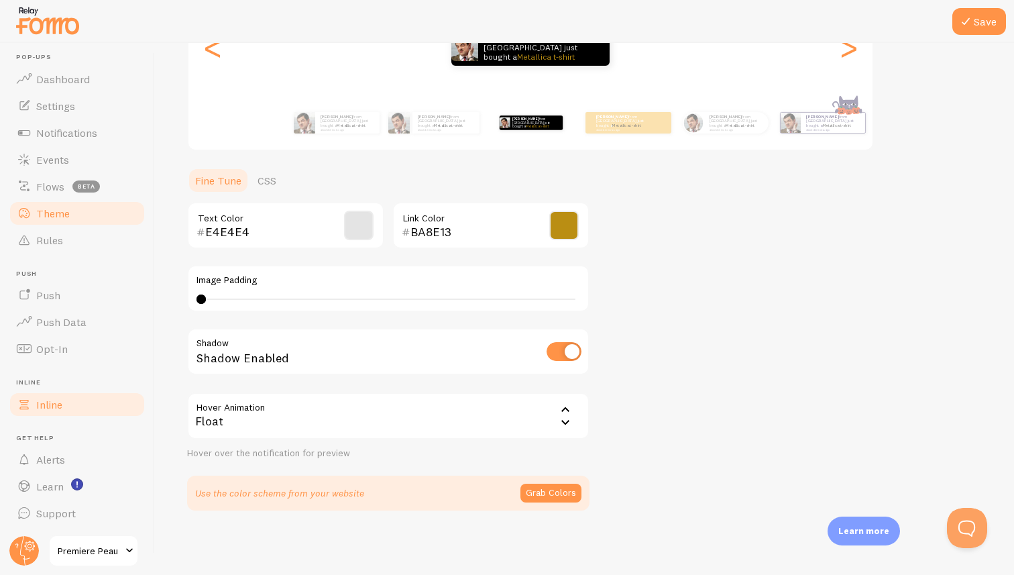
click at [49, 396] on link "Inline" at bounding box center [77, 404] width 138 height 27
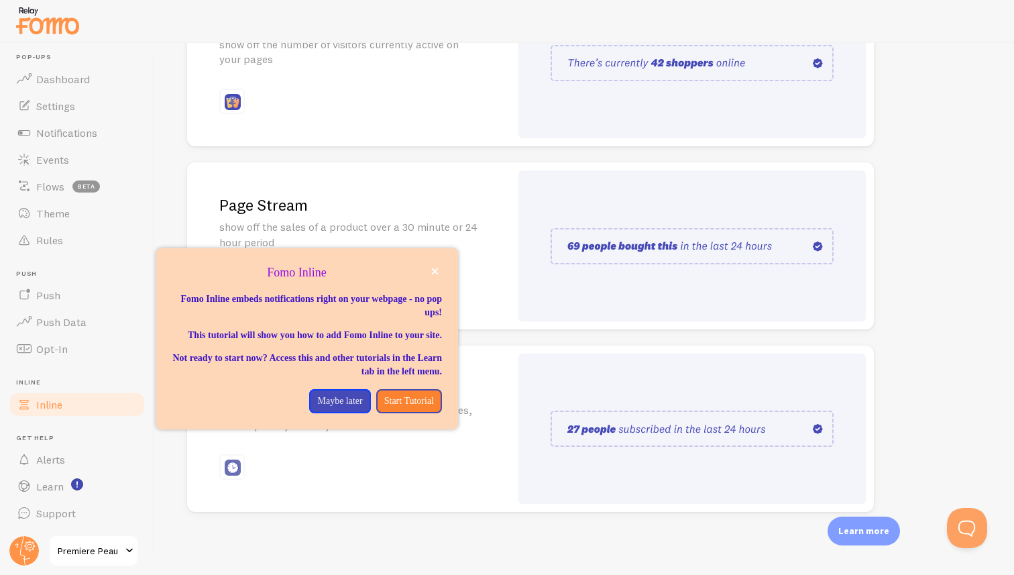
scroll to position [236, 0]
click at [434, 272] on icon "close," at bounding box center [435, 271] width 7 height 7
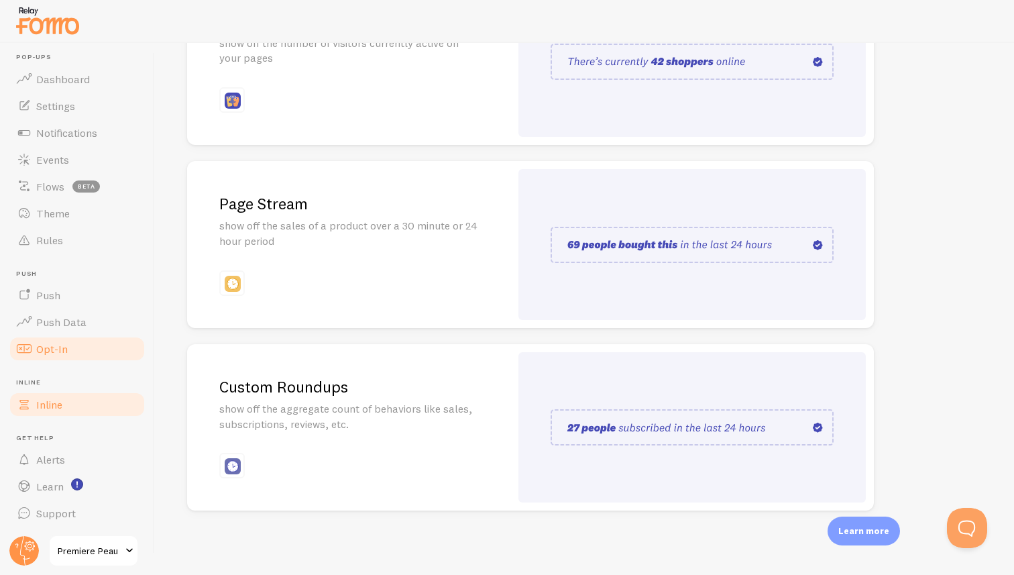
click at [71, 352] on link "Opt-In" at bounding box center [77, 348] width 138 height 27
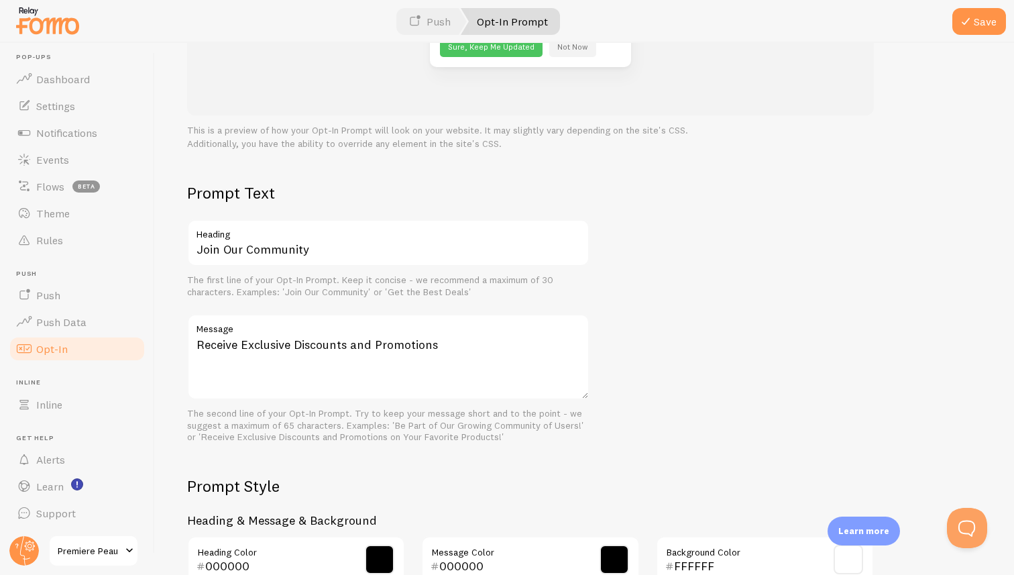
scroll to position [251, 0]
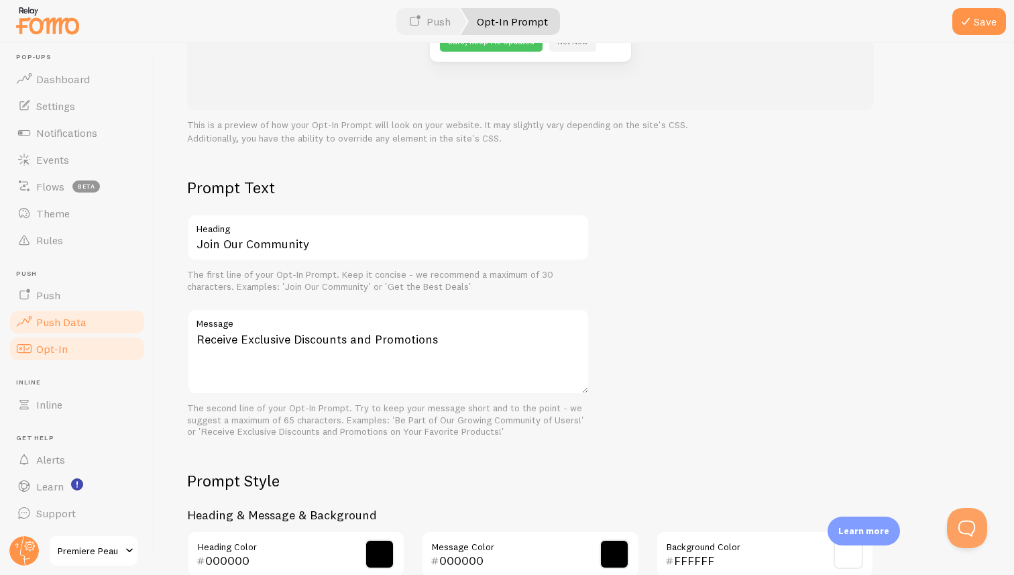
click at [74, 314] on link "Push Data" at bounding box center [77, 322] width 138 height 27
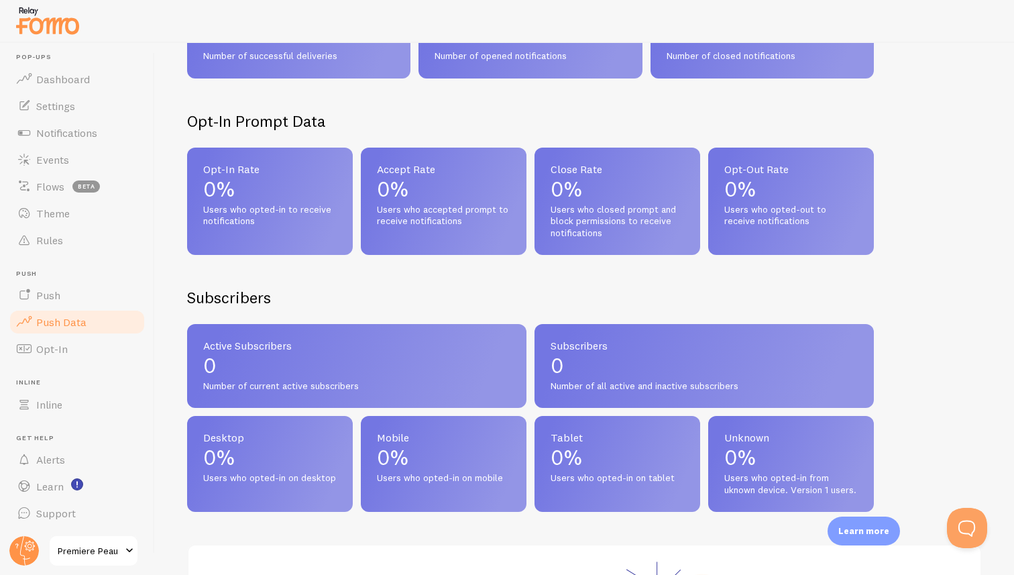
scroll to position [314, 0]
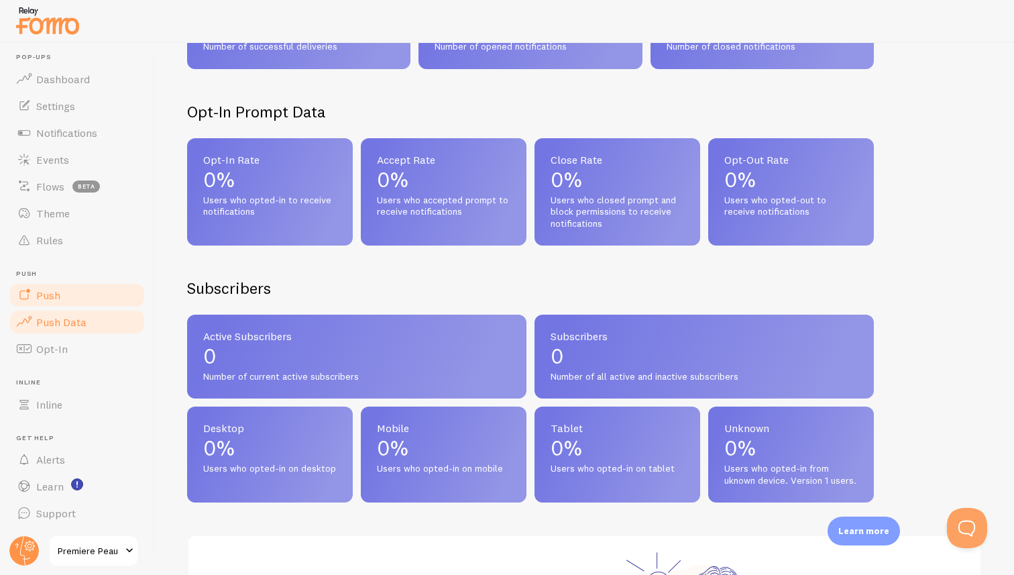
click at [53, 291] on span "Push" at bounding box center [48, 294] width 24 height 13
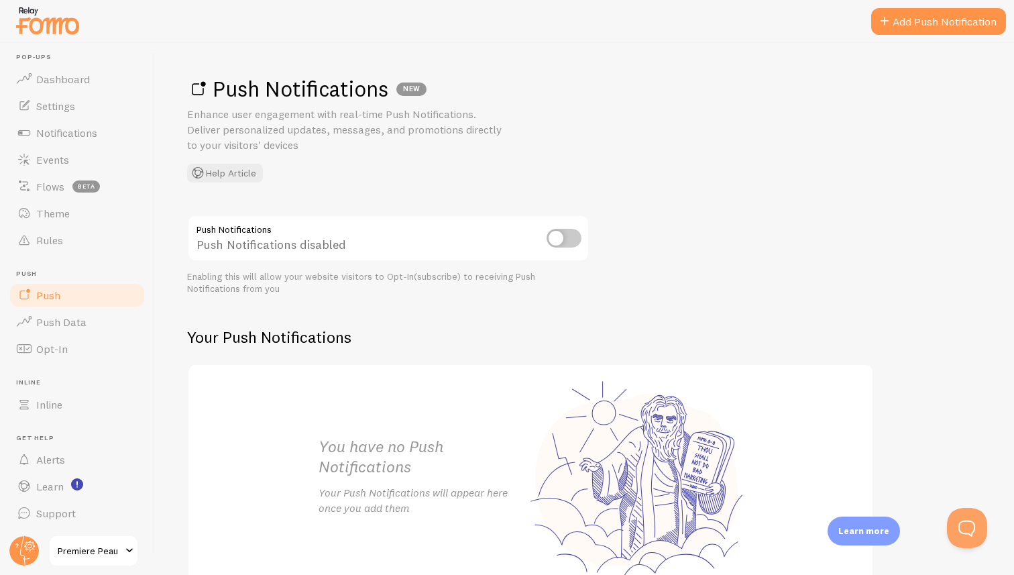
click at [560, 241] on input "checkbox" at bounding box center [564, 238] width 35 height 19
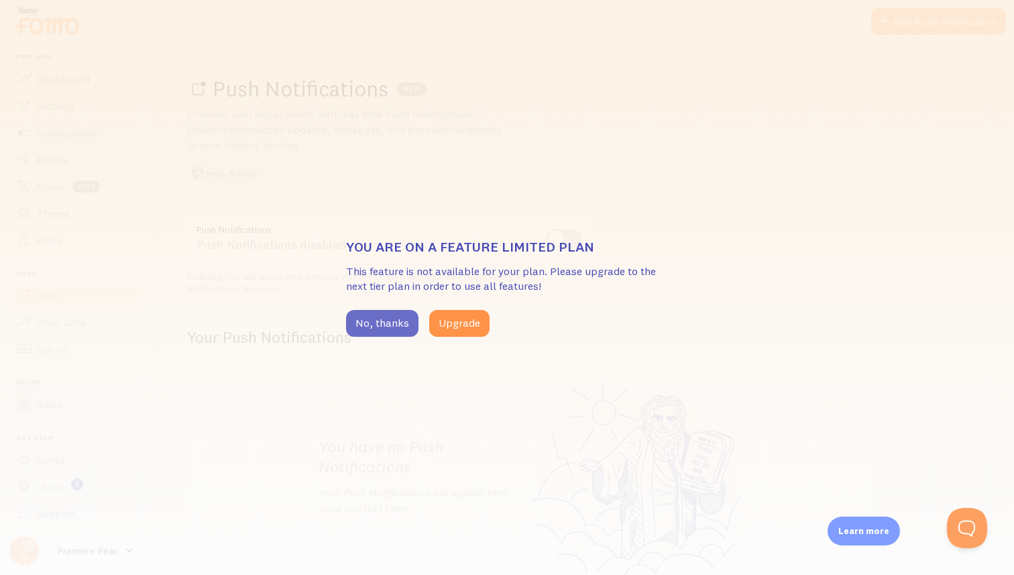
click at [382, 327] on button "No, thanks" at bounding box center [382, 323] width 72 height 27
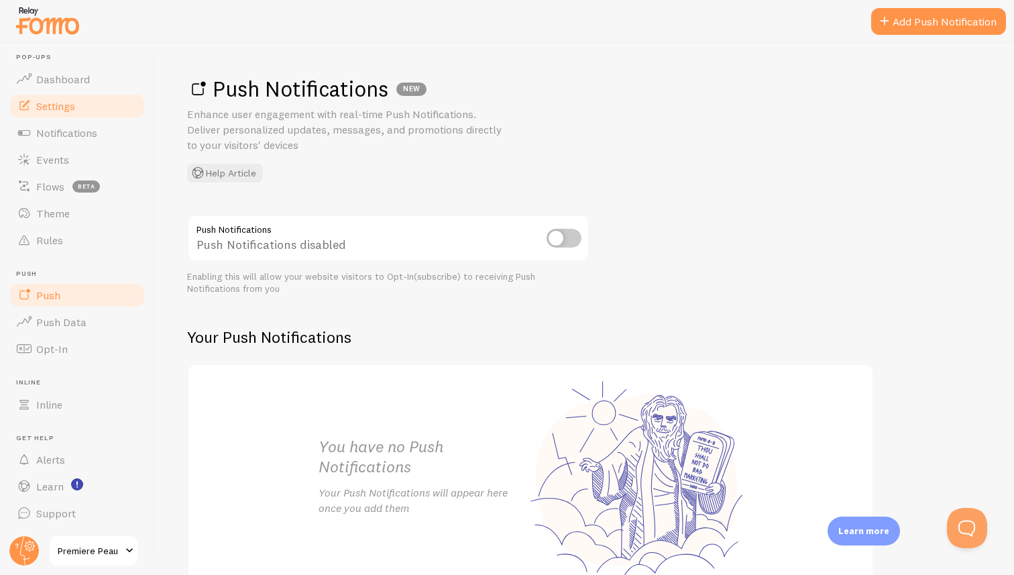
click at [60, 100] on span "Settings" at bounding box center [55, 105] width 39 height 13
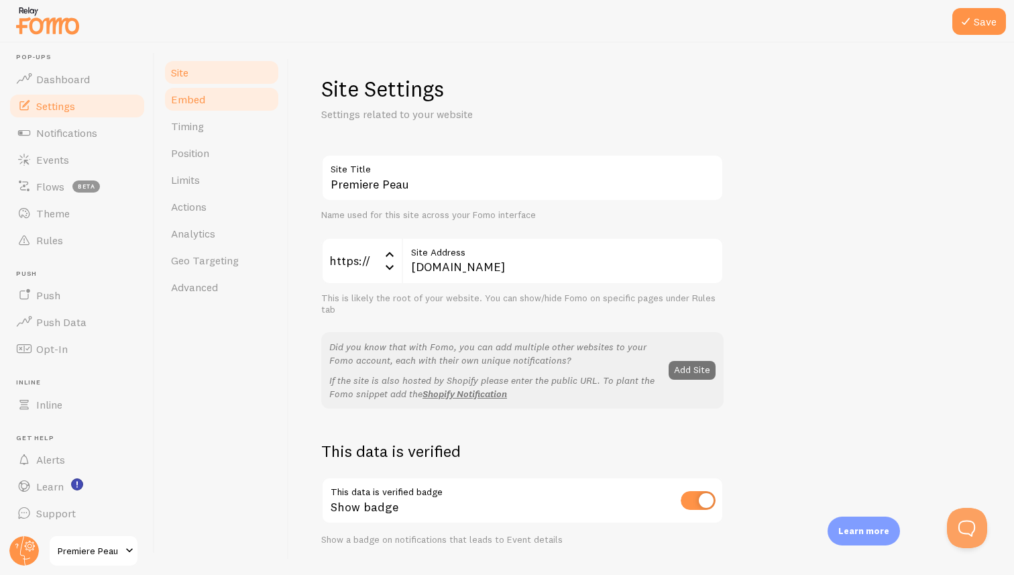
click at [203, 99] on span "Embed" at bounding box center [188, 99] width 34 height 13
